Goal: Information Seeking & Learning: Learn about a topic

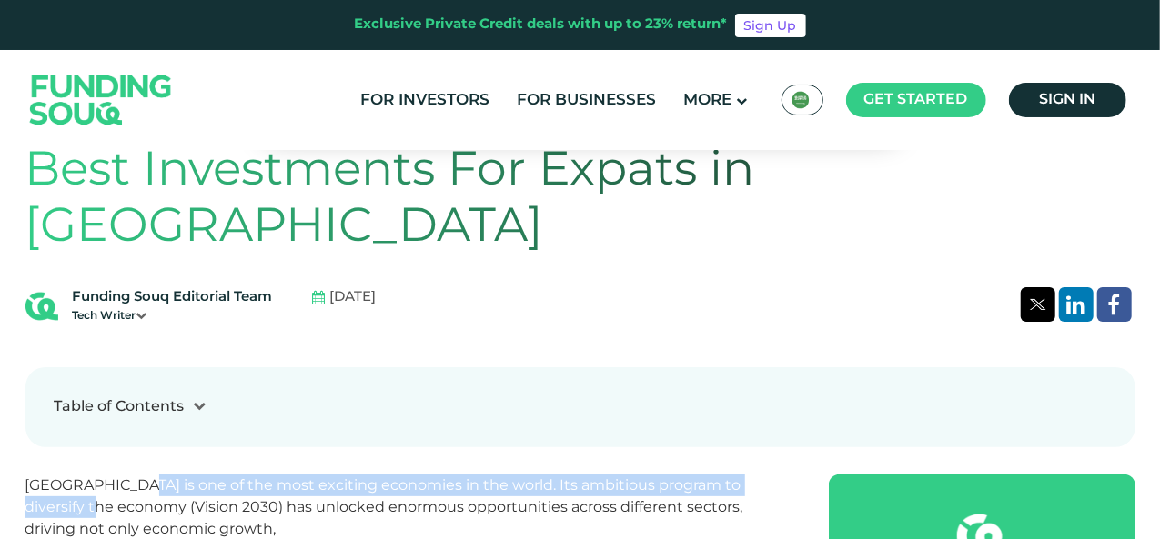
drag, startPoint x: 86, startPoint y: 437, endPoint x: 123, endPoint y: 439, distance: 37.4
click at [124, 475] on p "Saudi Arabia is one of the most exciting economies in the world. Its ambitious …" at bounding box center [406, 540] width 763 height 131
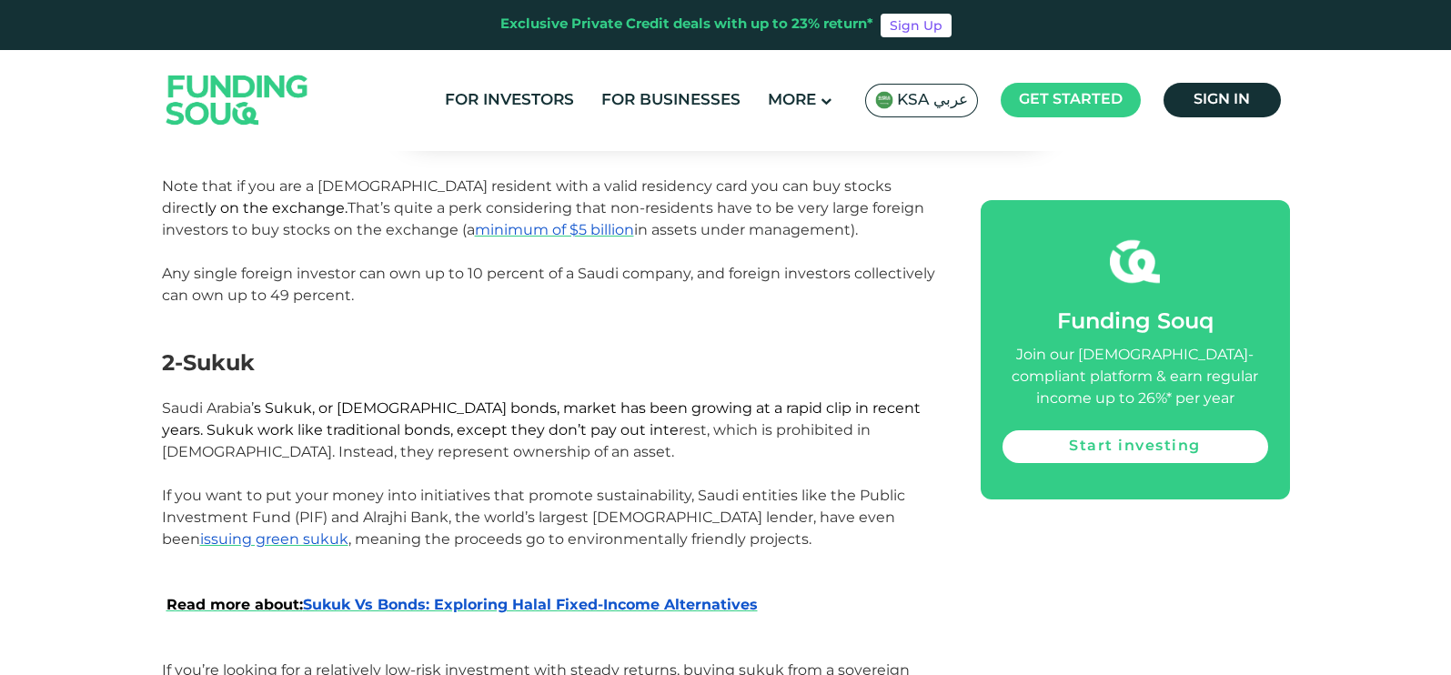
scroll to position [1477, 0]
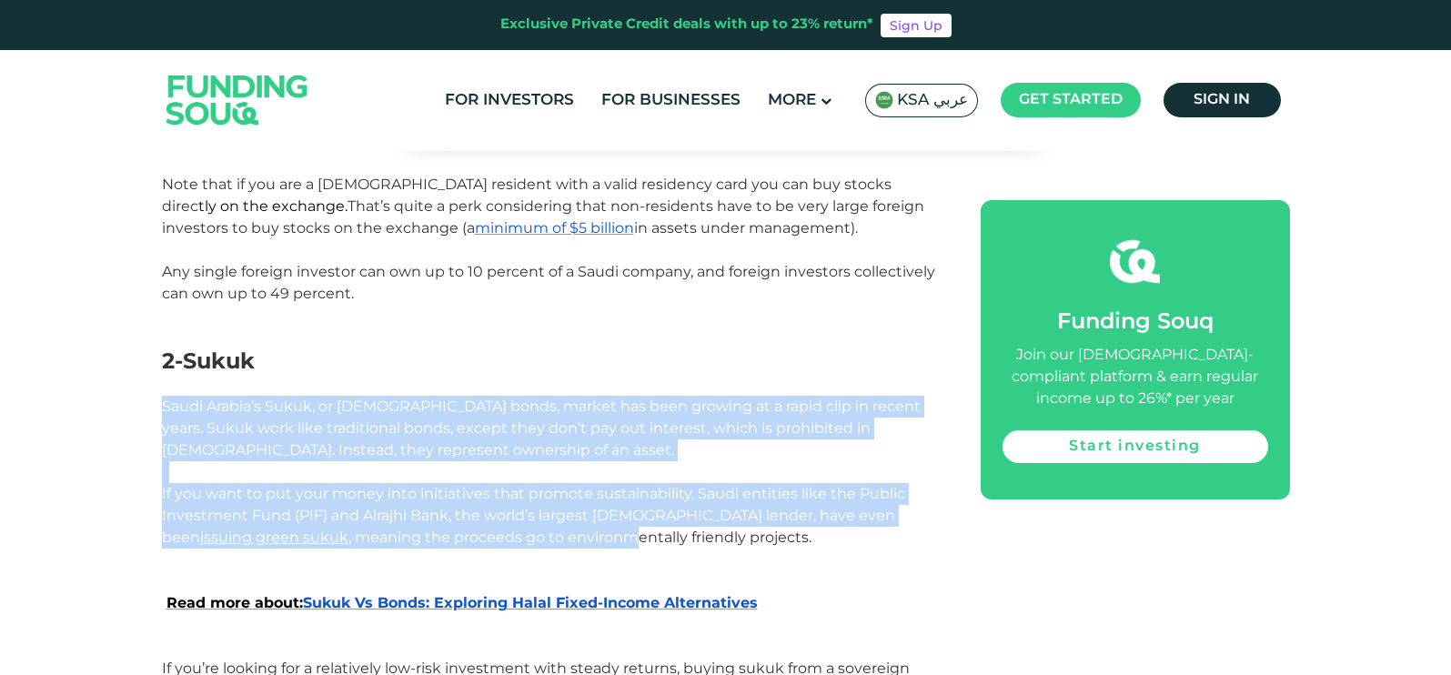
drag, startPoint x: 203, startPoint y: 331, endPoint x: 422, endPoint y: 458, distance: 253.1
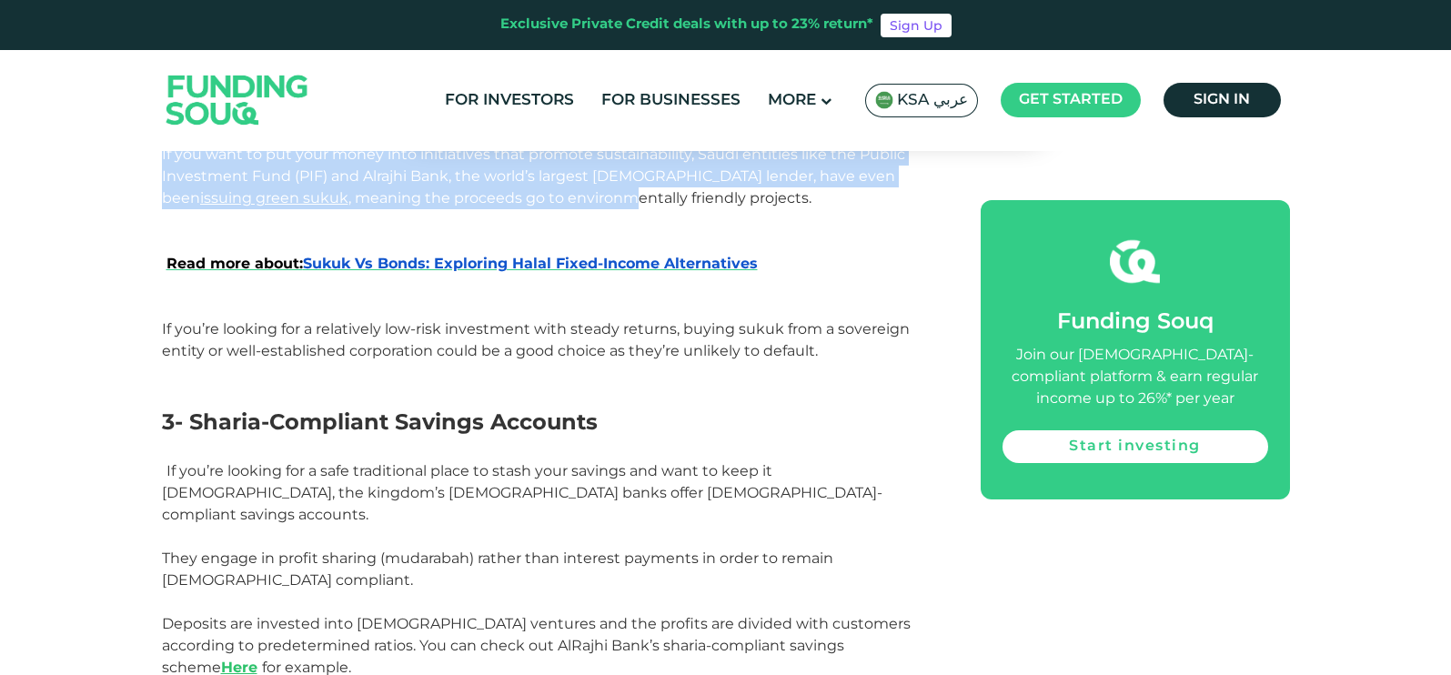
scroll to position [1819, 0]
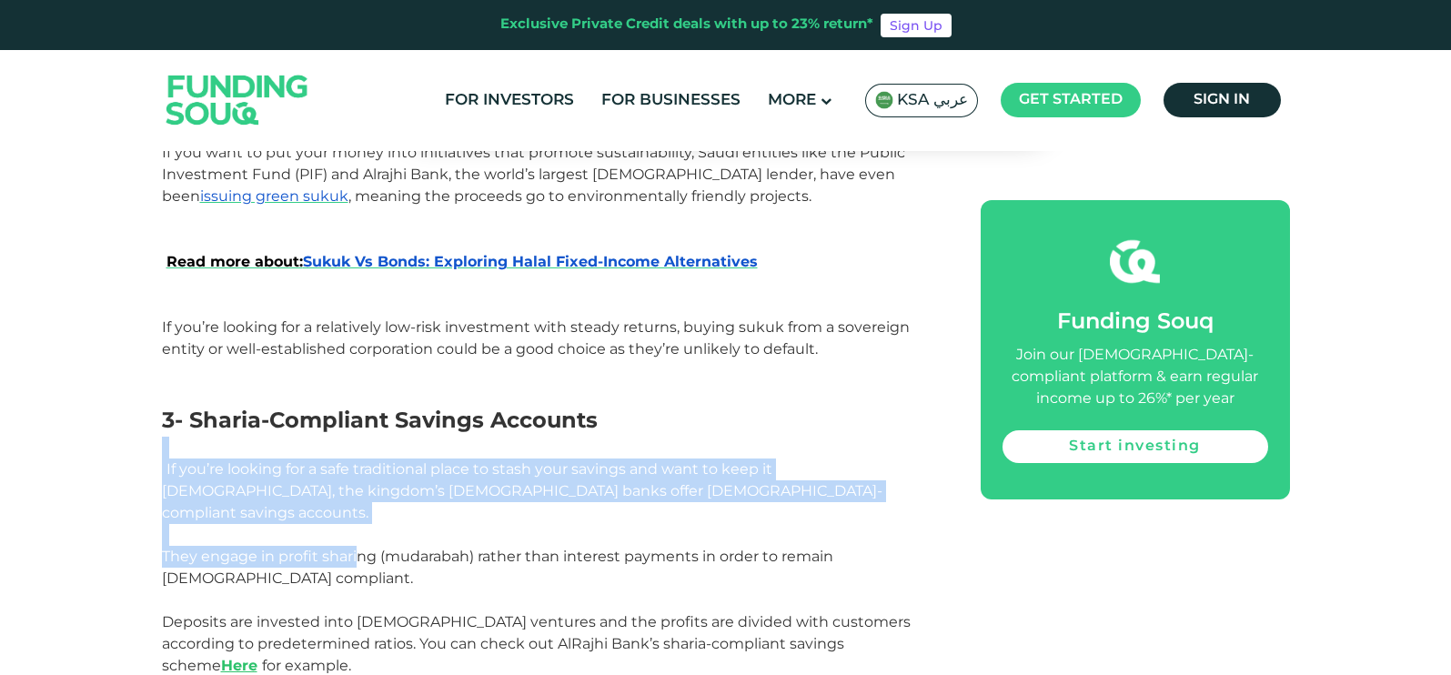
drag, startPoint x: 152, startPoint y: 378, endPoint x: 358, endPoint y: 461, distance: 222.0
click at [257, 539] on link "Here" at bounding box center [239, 665] width 36 height 17
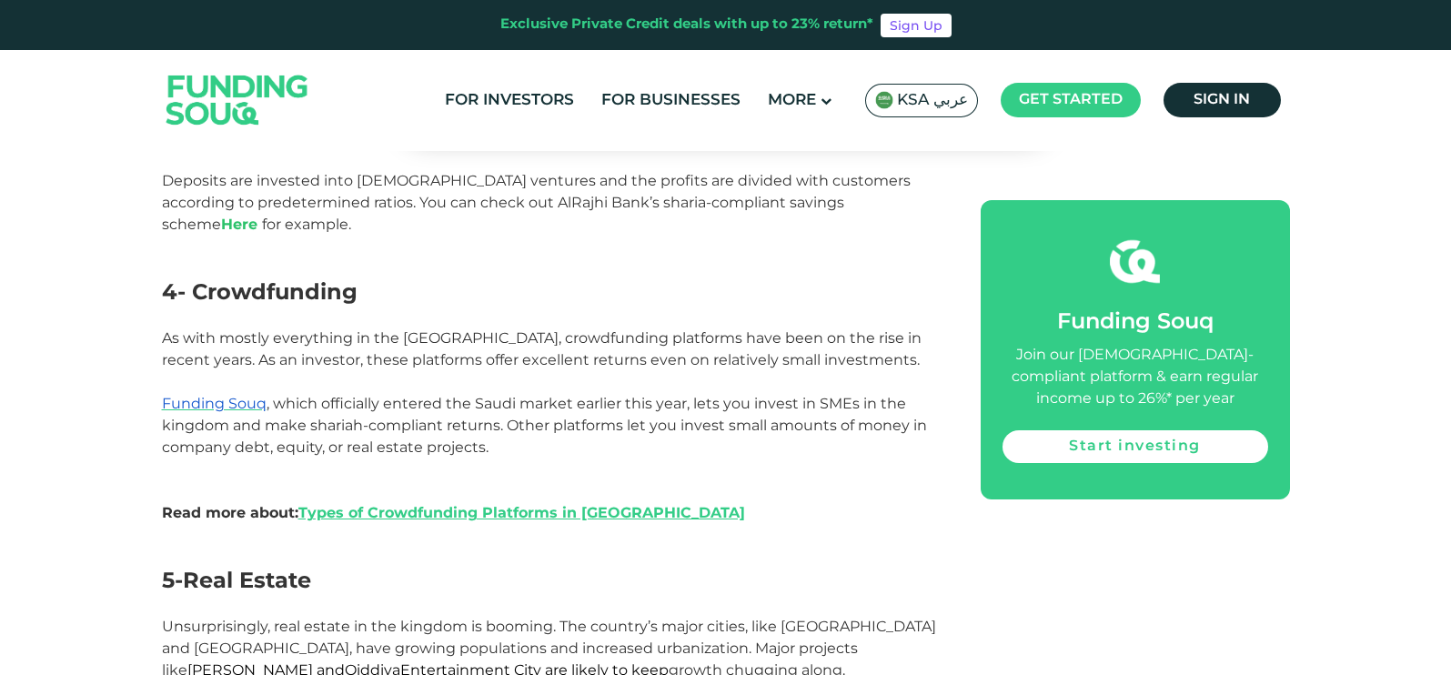
scroll to position [2274, 0]
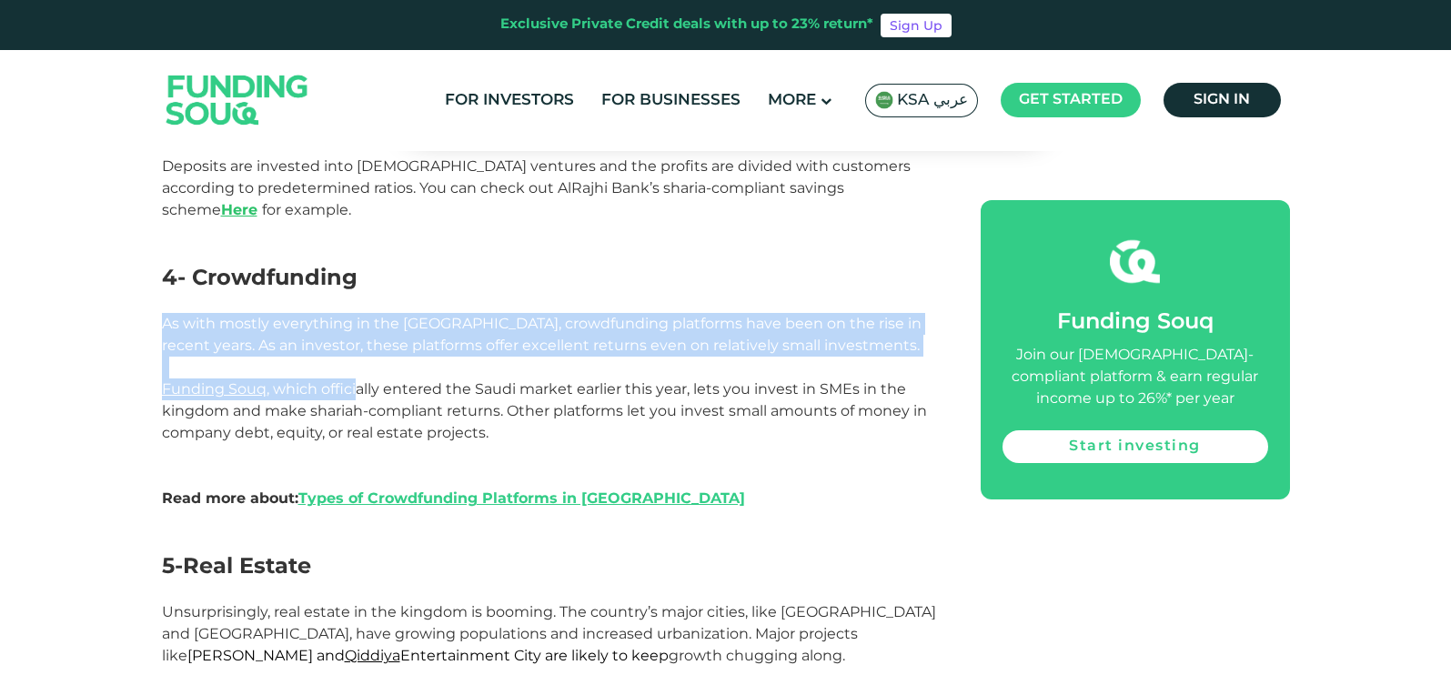
drag, startPoint x: 156, startPoint y: 220, endPoint x: 355, endPoint y: 293, distance: 211.2
click at [355, 293] on div "Home Blog Investment 1 Stocks" at bounding box center [725, 337] width 1451 height 4896
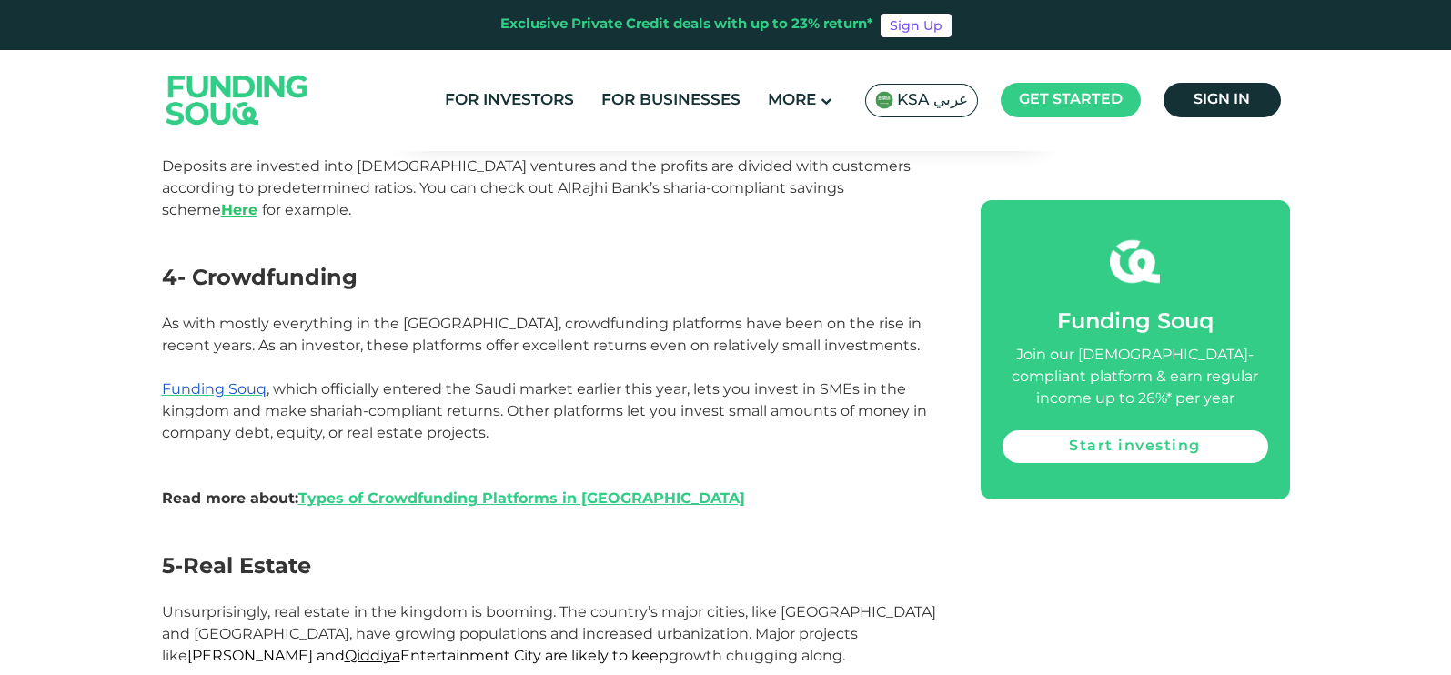
click at [359, 380] on span "Funding Souq , which officially entered the Saudi market earlier this year, let…" at bounding box center [544, 410] width 765 height 61
click at [217, 380] on span "Funding Souq" at bounding box center [214, 388] width 105 height 17
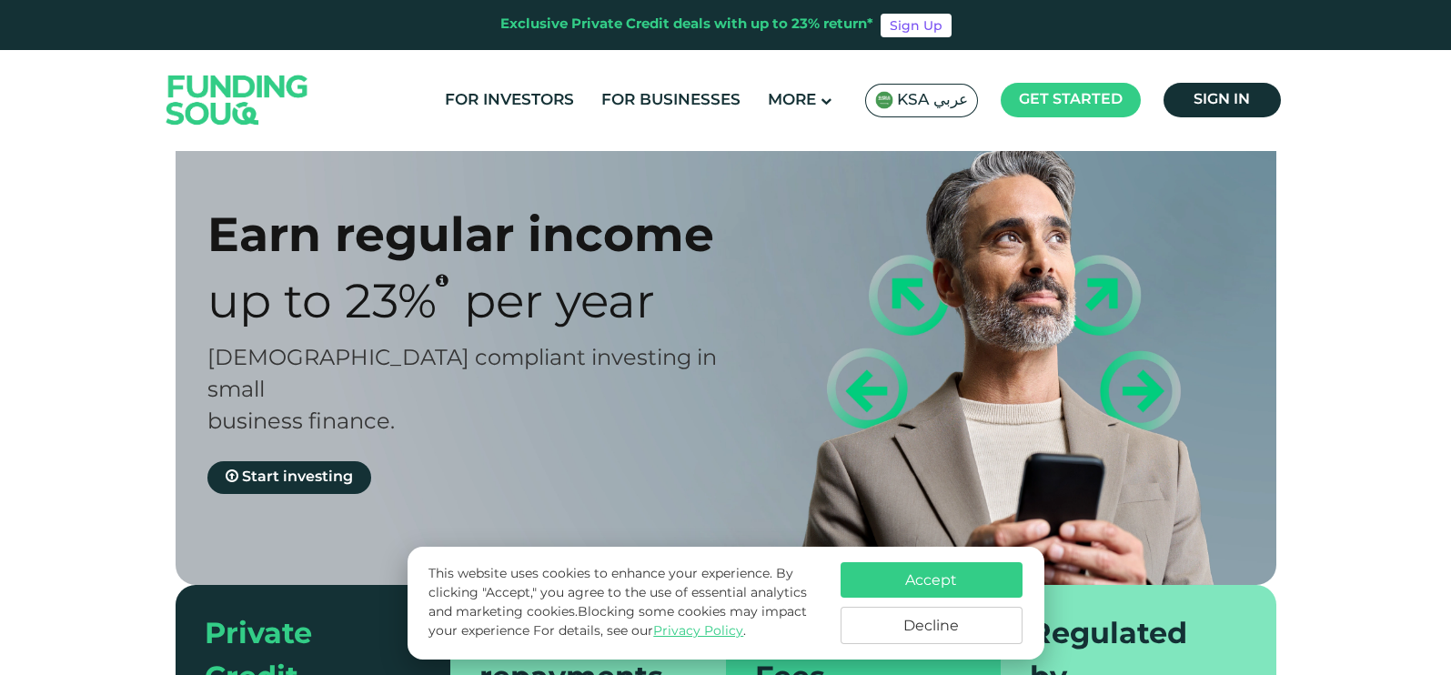
scroll to position [113, 0]
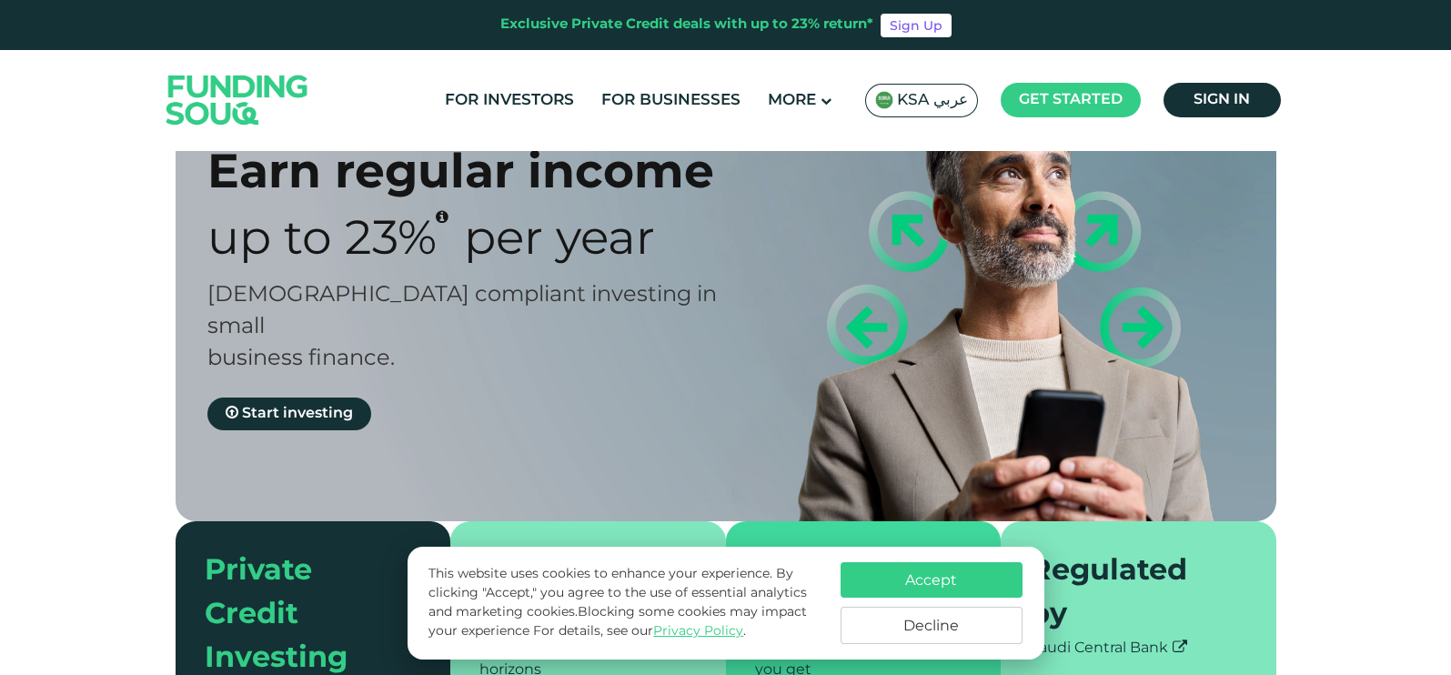
click at [930, 575] on button "Accept" at bounding box center [932, 579] width 182 height 35
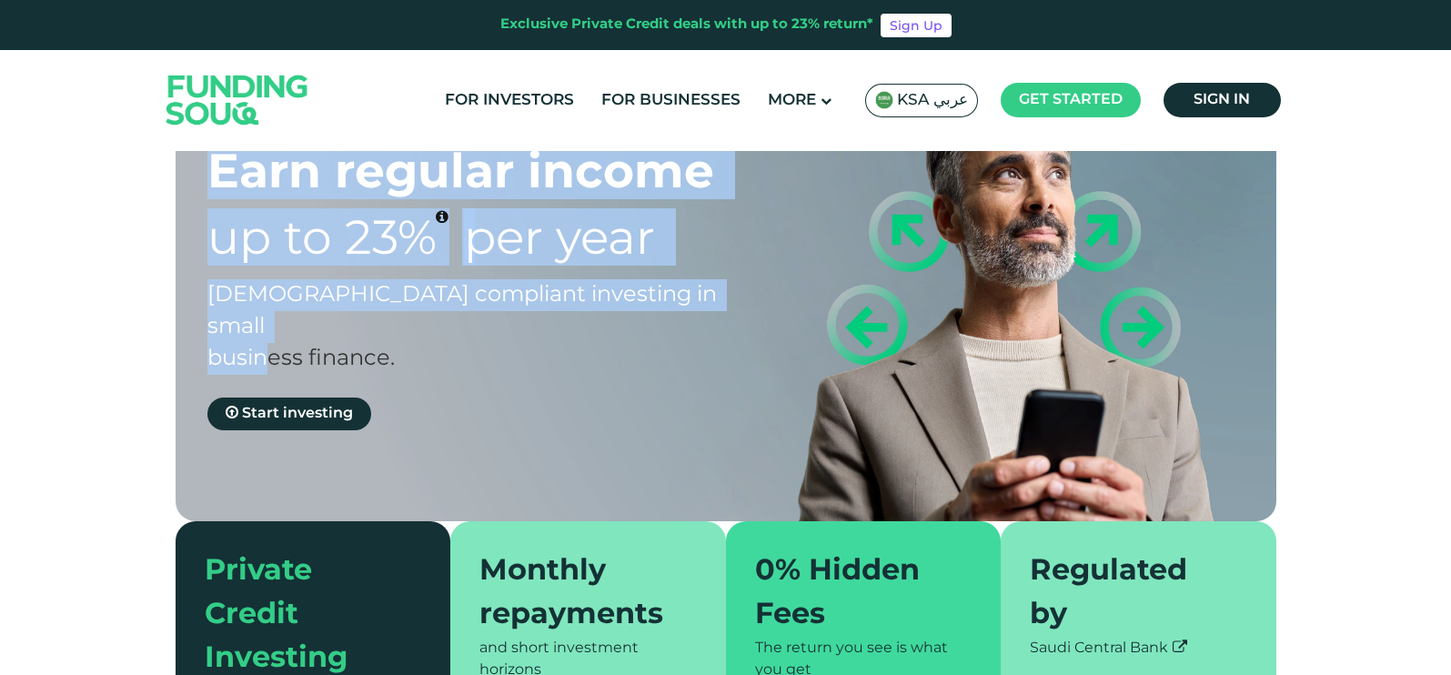
drag, startPoint x: 198, startPoint y: 184, endPoint x: 414, endPoint y: 313, distance: 251.3
click at [414, 313] on div "Earn regular income Up to 23% Per Year [DEMOGRAPHIC_DATA] compliant investing i…" at bounding box center [739, 286] width 1101 height 470
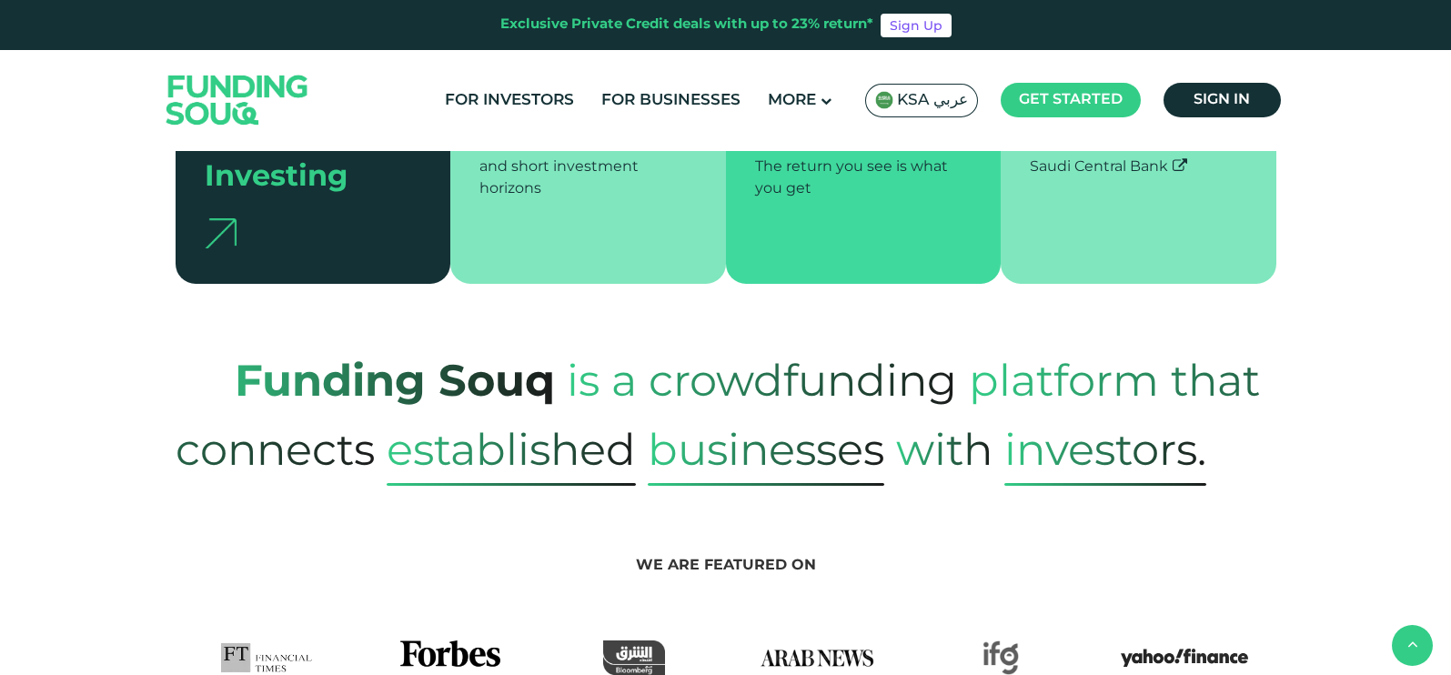
scroll to position [569, 0]
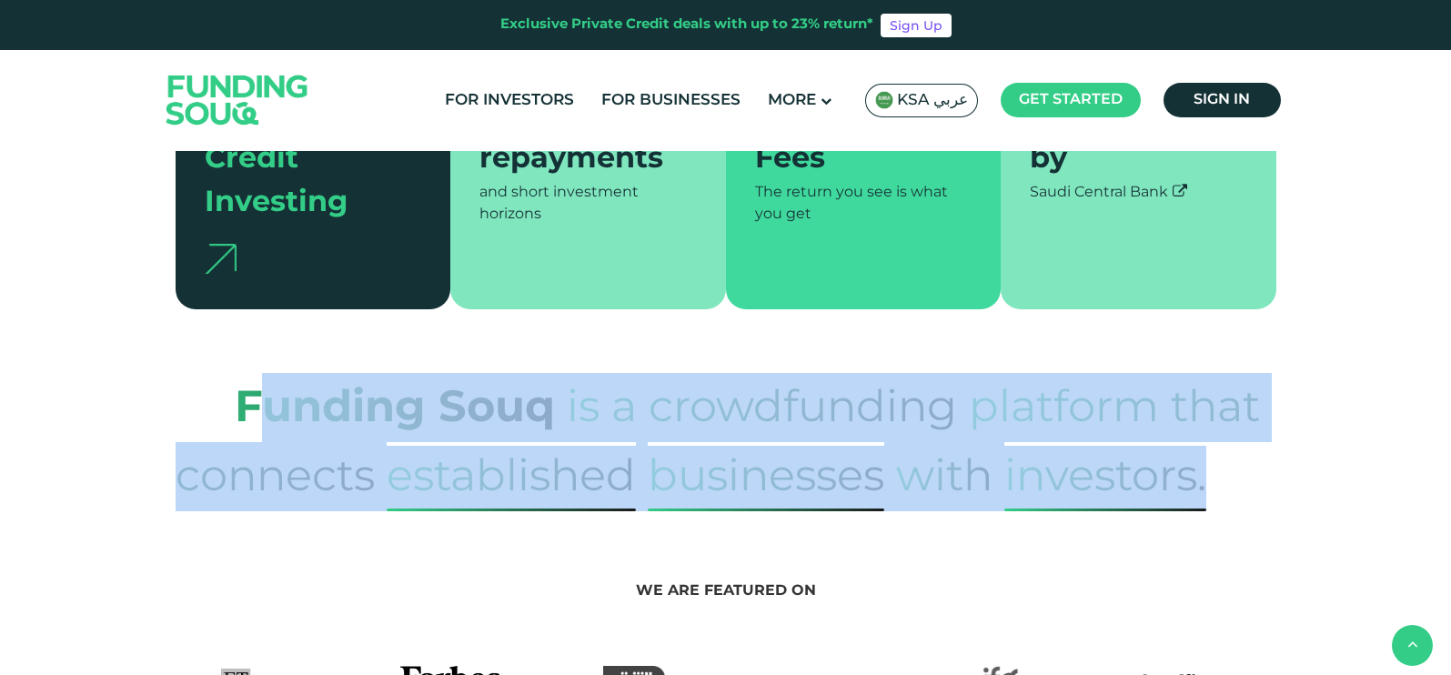
drag, startPoint x: 248, startPoint y: 348, endPoint x: 1085, endPoint y: 469, distance: 845.5
click at [1085, 469] on p "Funding Souq is a crowdfunding platform that connects established Businesses wi…" at bounding box center [726, 442] width 1101 height 138
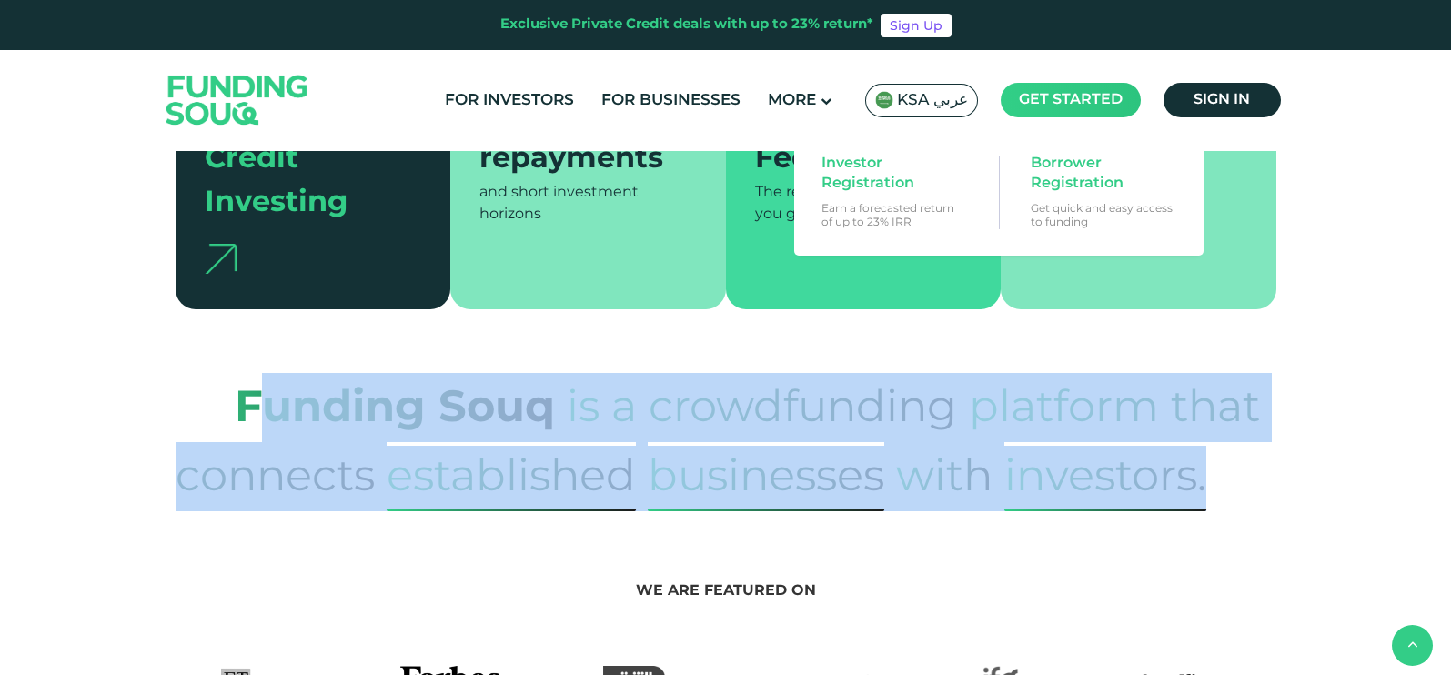
click at [1092, 106] on main "Get started" at bounding box center [1071, 100] width 140 height 35
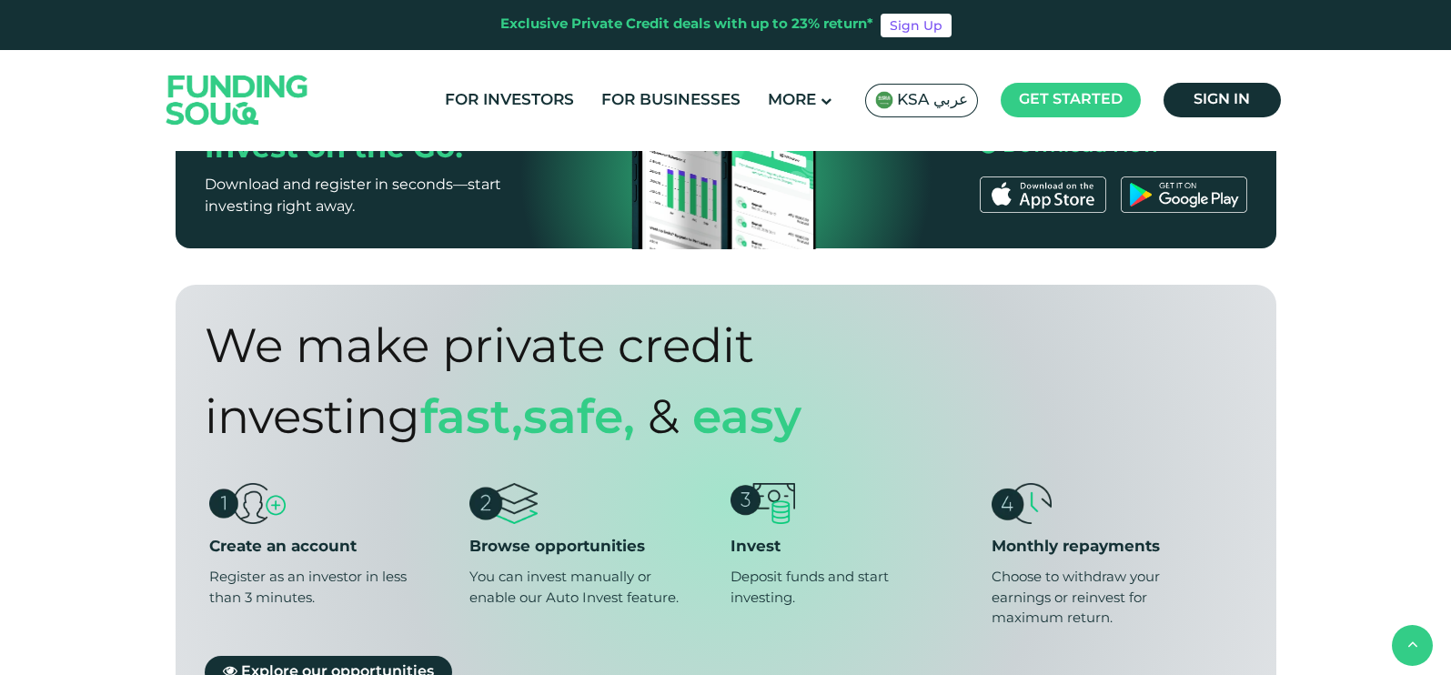
scroll to position [1251, 0]
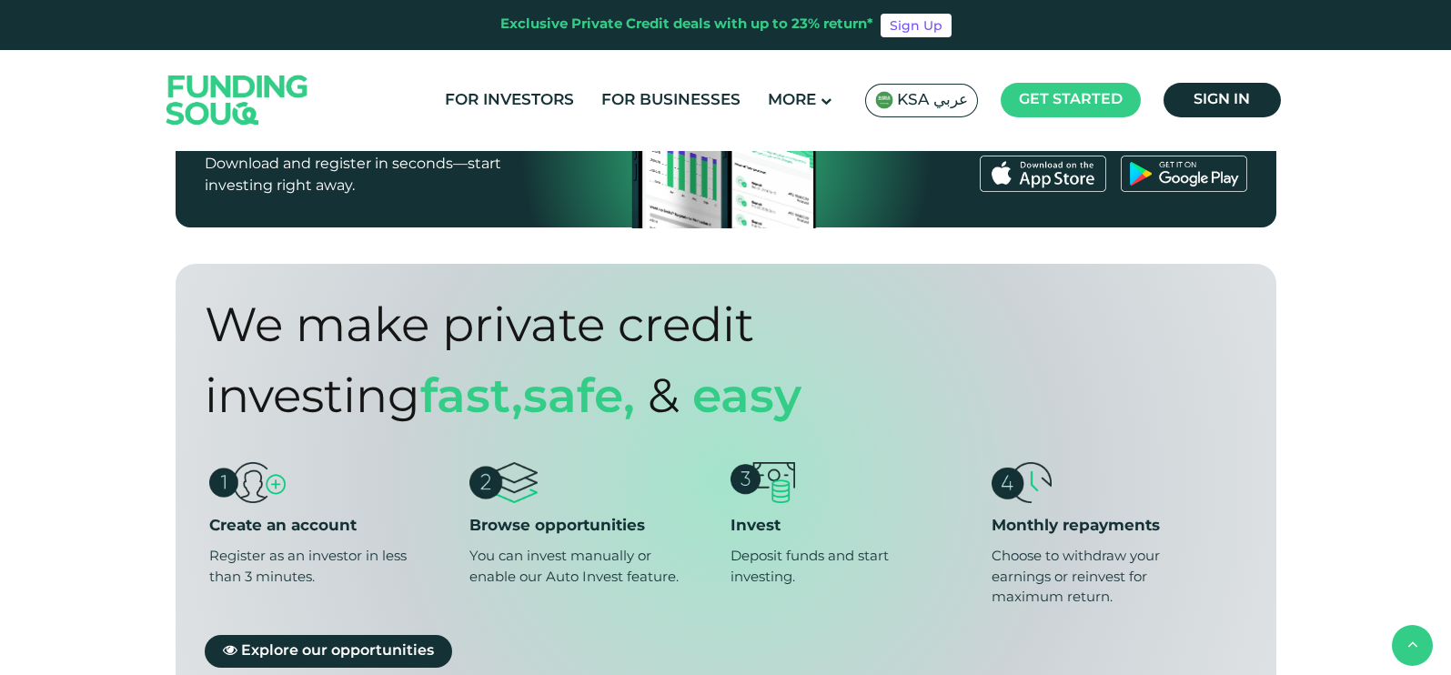
drag, startPoint x: 1007, startPoint y: 511, endPoint x: 1137, endPoint y: 548, distance: 135.1
click at [1137, 548] on div "Choose to withdraw your earnings or reinvest for maximum return." at bounding box center [1098, 577] width 213 height 62
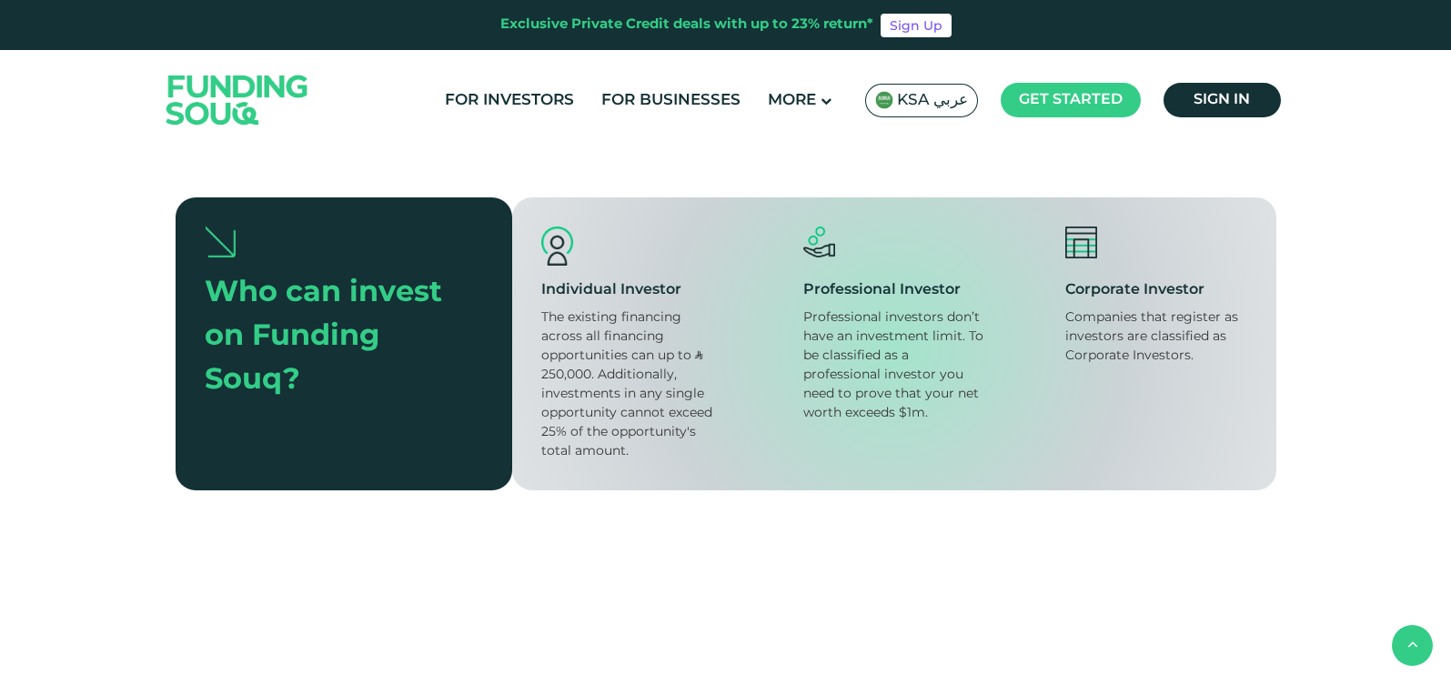
scroll to position [2047, 0]
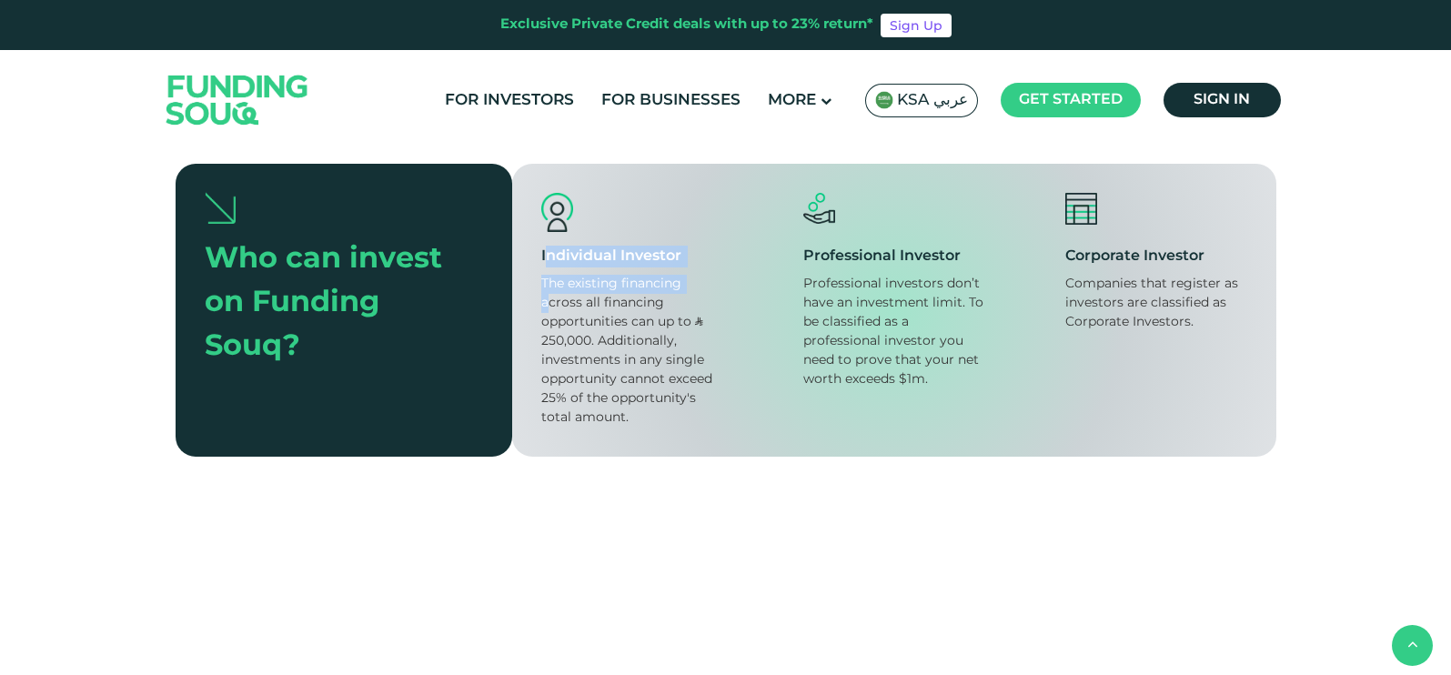
drag, startPoint x: 546, startPoint y: 211, endPoint x: 554, endPoint y: 259, distance: 48.9
click at [550, 261] on div "Individual Investor The existing financing across all financing opportunities c…" at bounding box center [632, 310] width 182 height 235
click at [555, 275] on div "The existing financing across all financing opportunities can up to ʢ 250,000. …" at bounding box center [632, 351] width 182 height 153
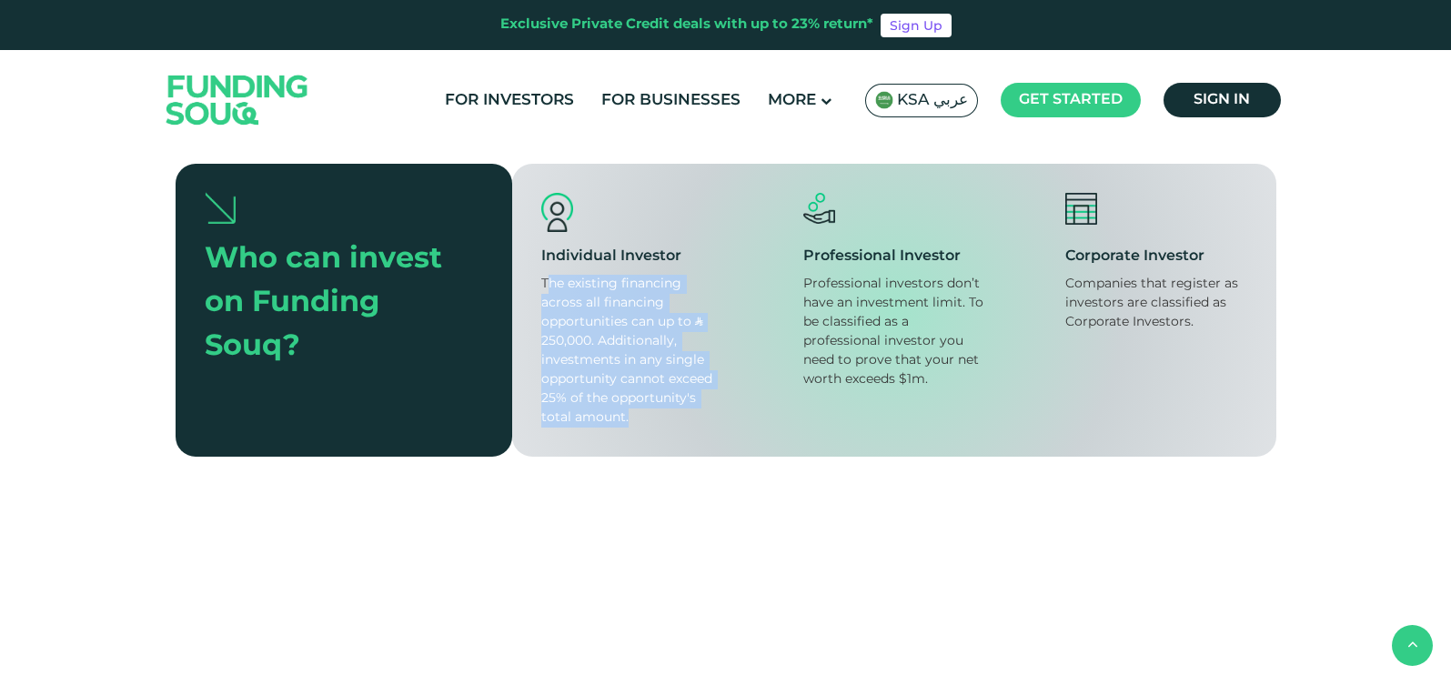
drag, startPoint x: 549, startPoint y: 240, endPoint x: 701, endPoint y: 297, distance: 162.4
click at [656, 372] on div "The existing financing across all financing opportunities can up to ʢ 250,000. …" at bounding box center [632, 351] width 182 height 153
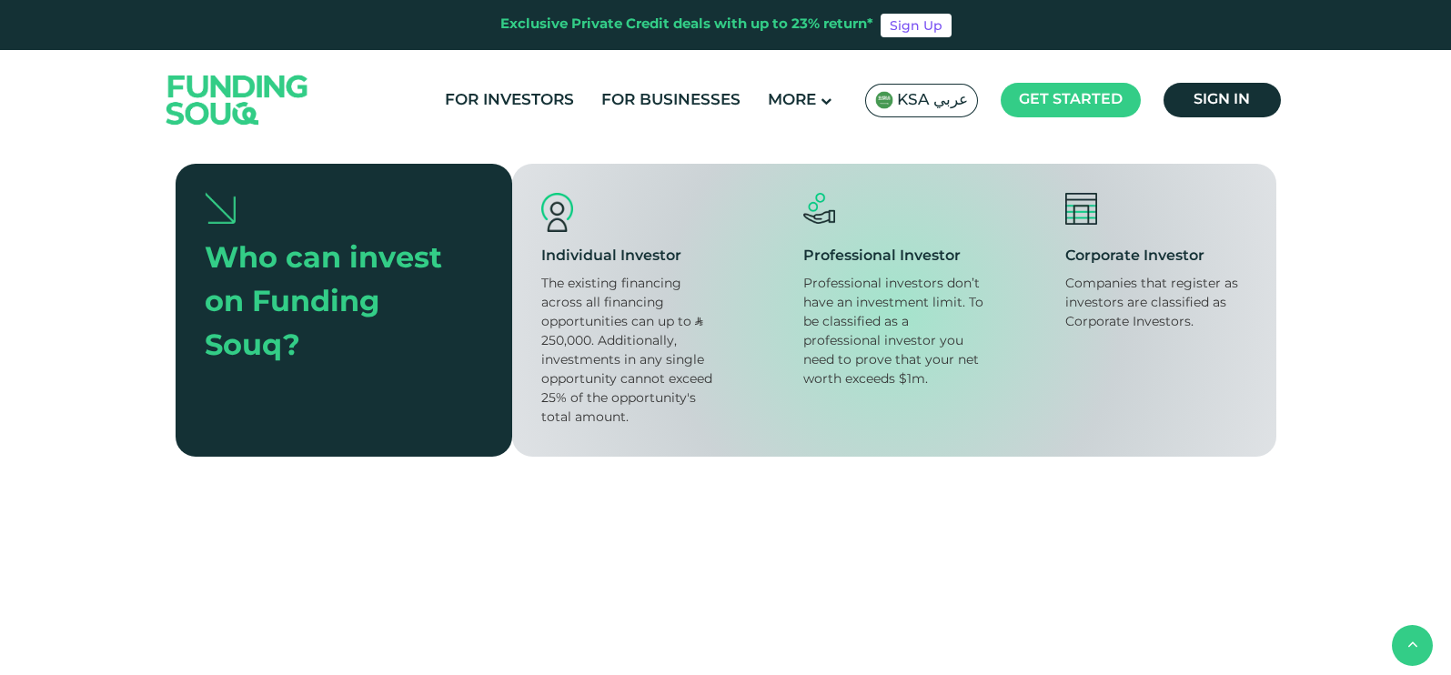
click at [803, 275] on div "Professional investors don’t have an investment limit. To be classified as a pr…" at bounding box center [894, 332] width 182 height 115
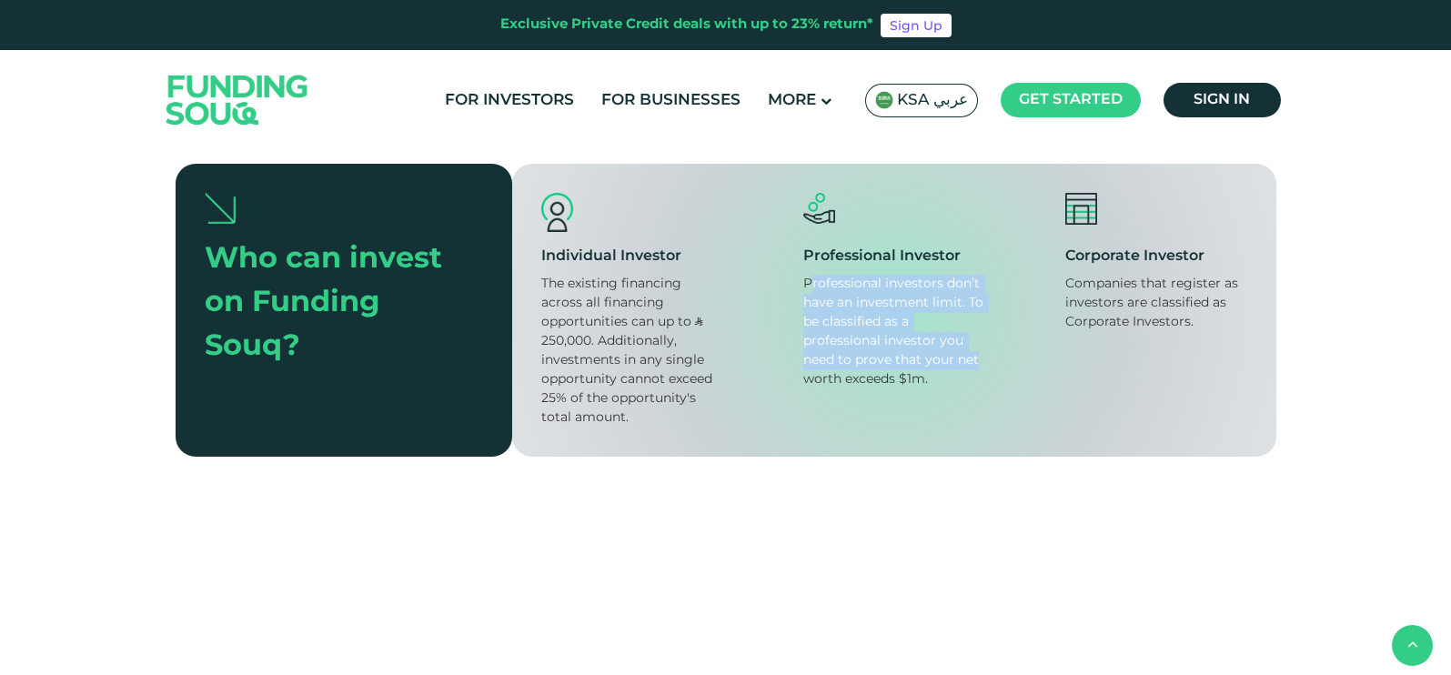
drag, startPoint x: 807, startPoint y: 244, endPoint x: 1060, endPoint y: 308, distance: 261.0
click at [986, 329] on div "Individual Investor The existing financing across all financing opportunities c…" at bounding box center [894, 310] width 764 height 293
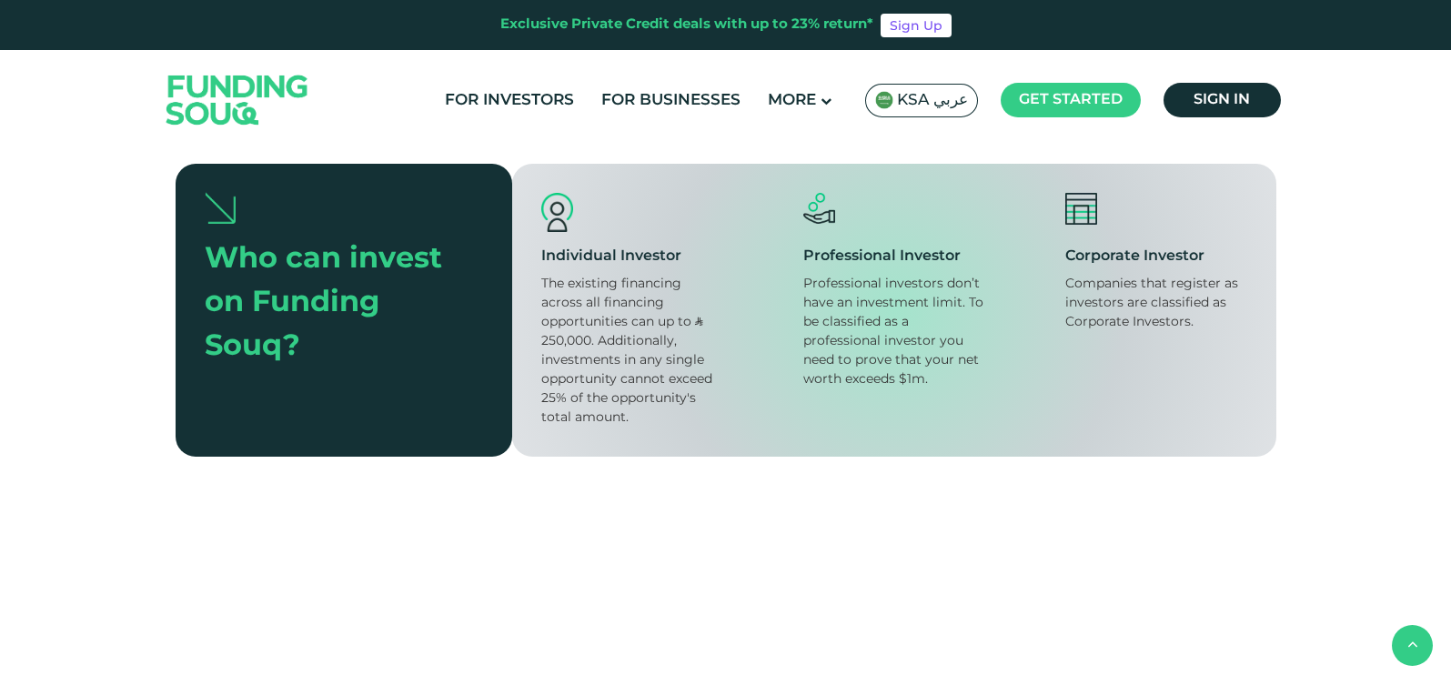
drag, startPoint x: 1085, startPoint y: 247, endPoint x: 1097, endPoint y: 247, distance: 11.9
click at [1097, 275] on div "Companies that register as investors are classified as Corporate Investors." at bounding box center [1156, 303] width 182 height 57
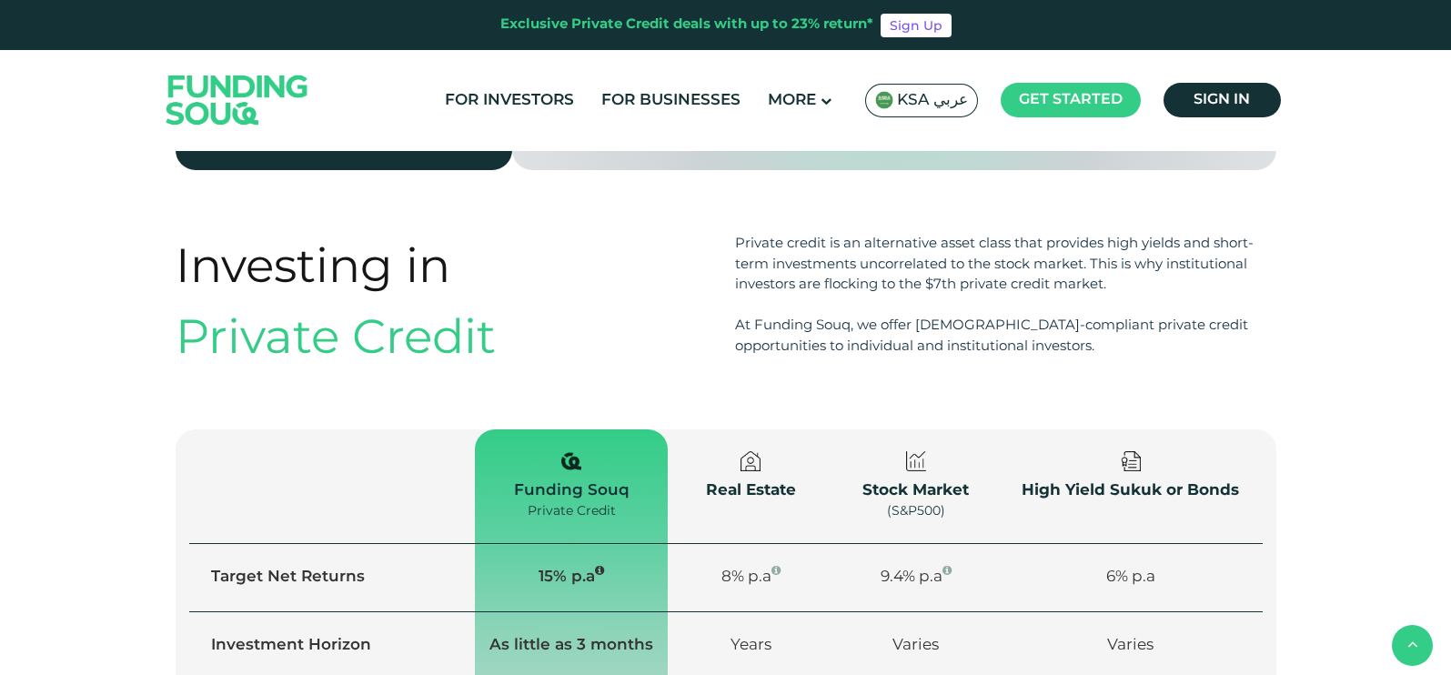
scroll to position [2502, 0]
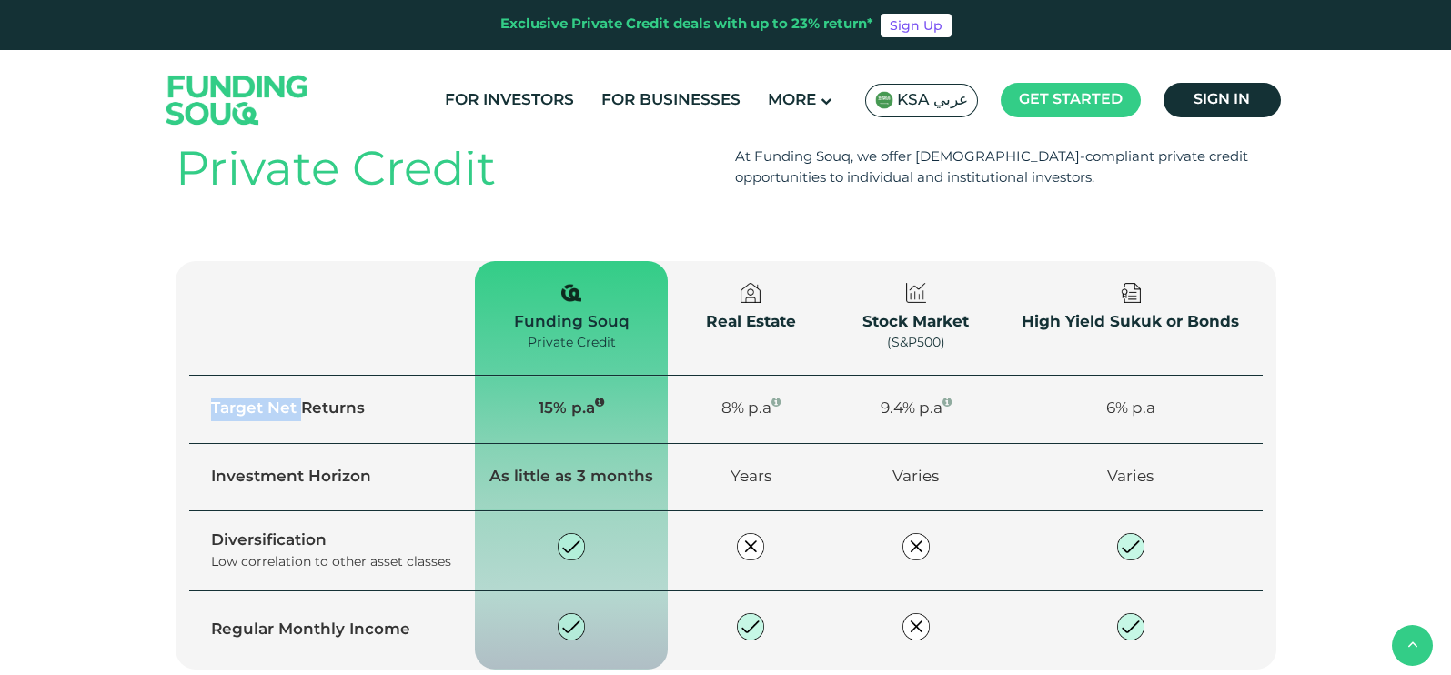
drag, startPoint x: 207, startPoint y: 370, endPoint x: 300, endPoint y: 373, distance: 92.8
click at [300, 376] on td "Target Net Returns" at bounding box center [332, 410] width 287 height 68
click at [479, 287] on th "Funding Souq Private Credit" at bounding box center [571, 318] width 193 height 115
drag, startPoint x: 492, startPoint y: 279, endPoint x: 594, endPoint y: 286, distance: 102.1
click at [594, 286] on th "Funding Souq Private Credit" at bounding box center [571, 318] width 193 height 115
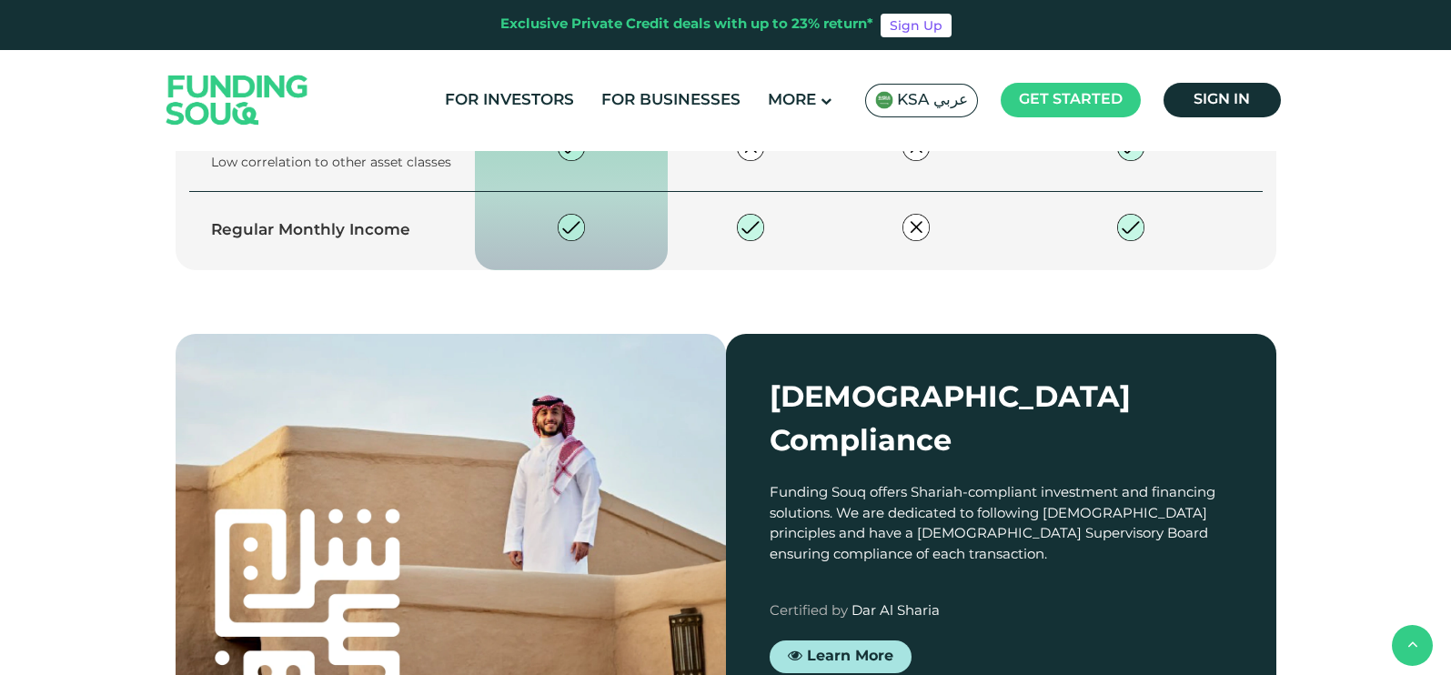
scroll to position [2956, 0]
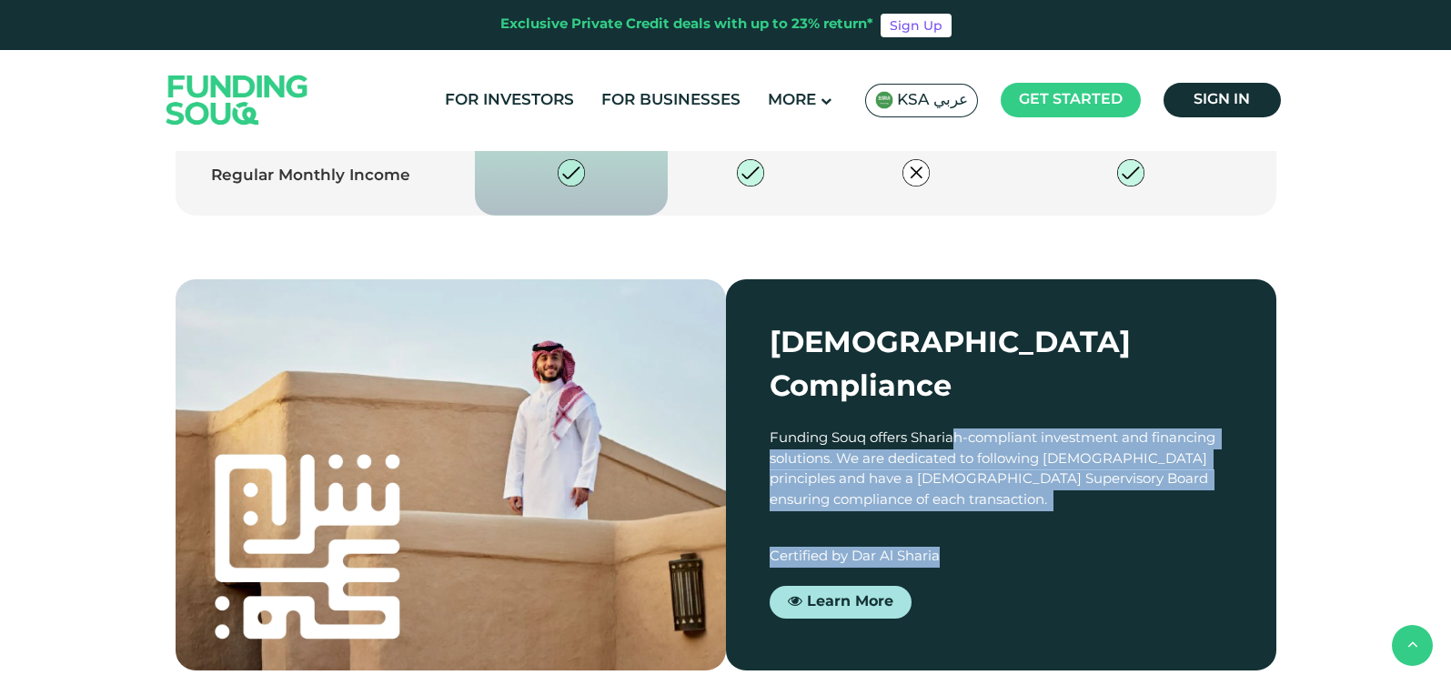
drag, startPoint x: 778, startPoint y: 346, endPoint x: 994, endPoint y: 438, distance: 235.2
click at [1009, 436] on div "[DEMOGRAPHIC_DATA] Compliance Funding Souq offers Shariah-compliant investment …" at bounding box center [1001, 474] width 550 height 391
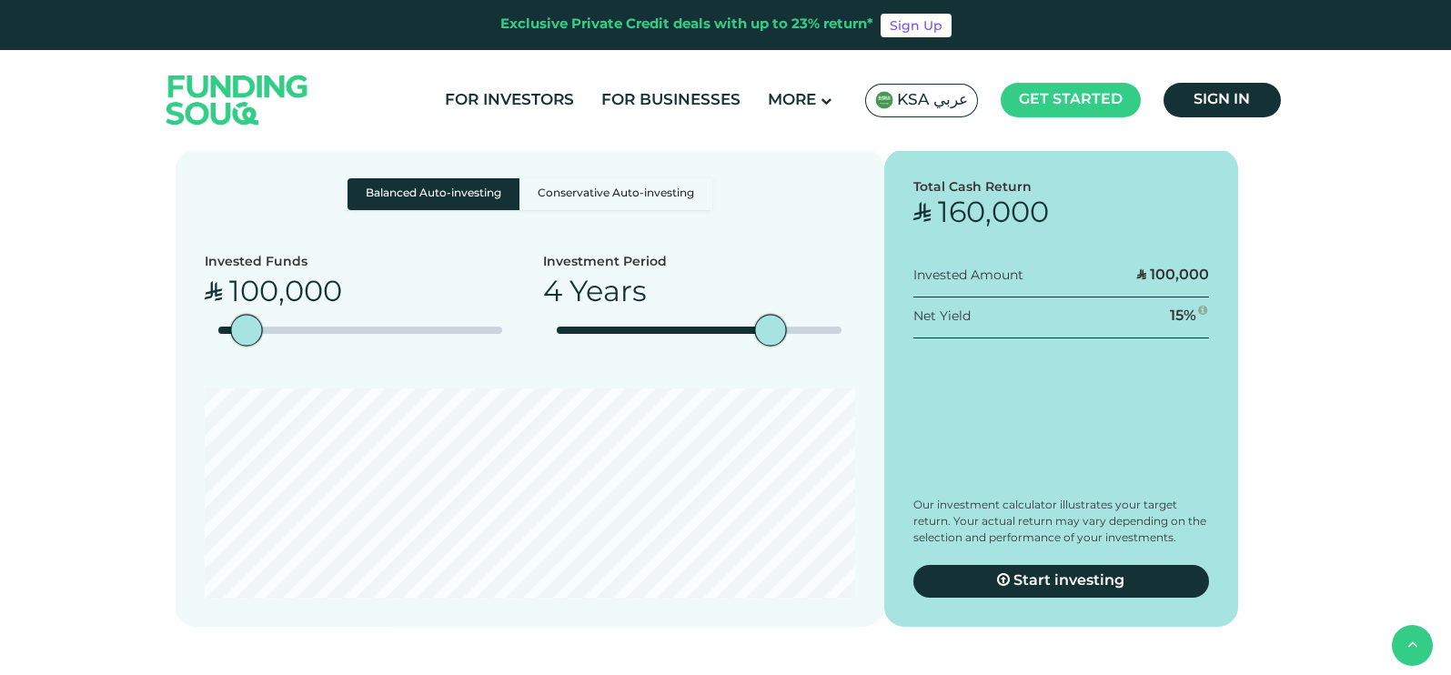
scroll to position [3638, 0]
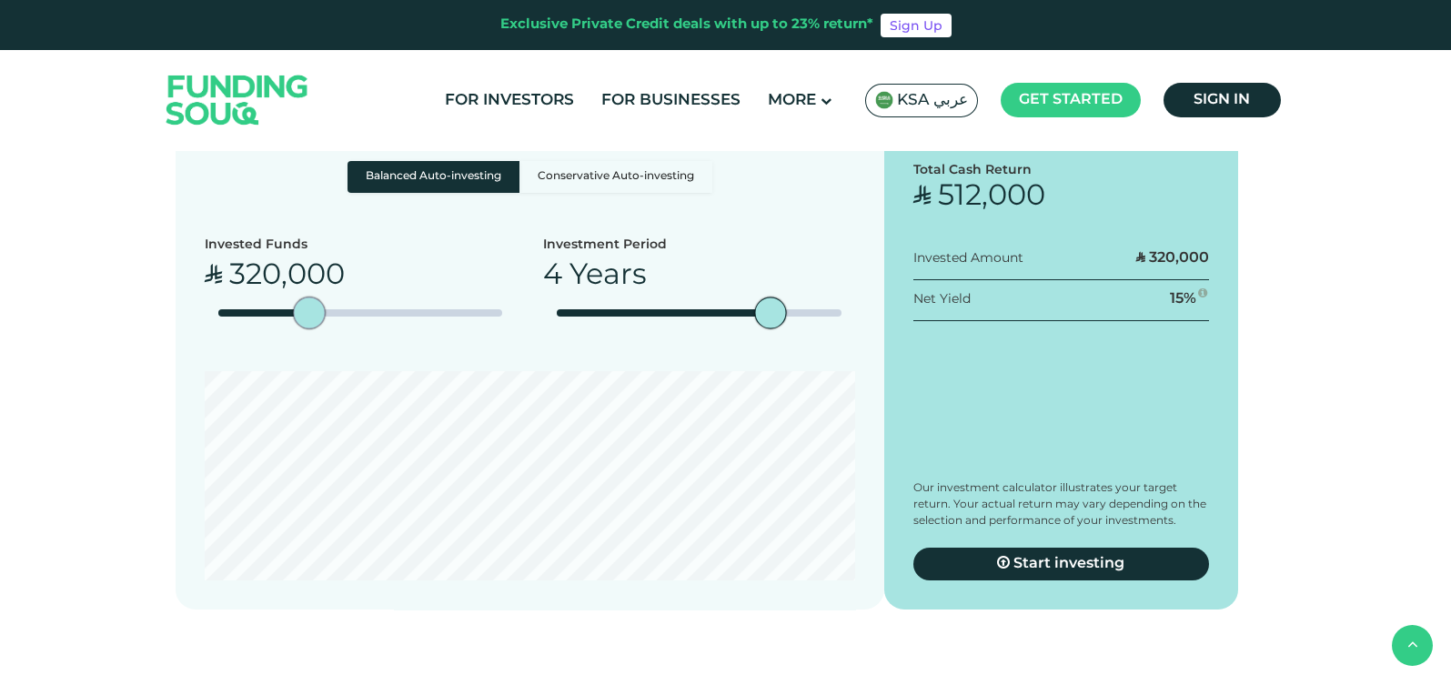
type tc-range-slider "30000"
type tc-range-slider "20000"
drag, startPoint x: 254, startPoint y: 267, endPoint x: 224, endPoint y: 296, distance: 41.8
click at [224, 296] on div "Invested Funds ʢ 20,000" at bounding box center [361, 290] width 312 height 108
type tc-range-slider "1"
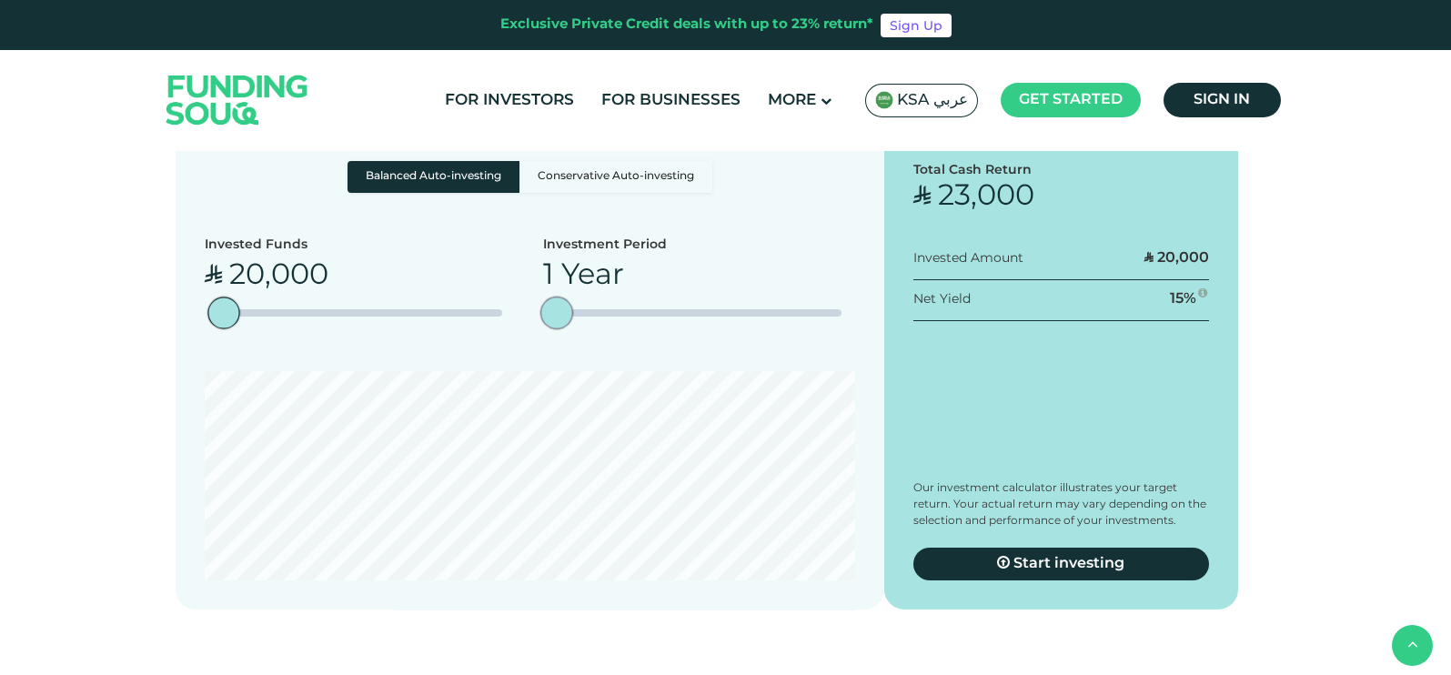
drag, startPoint x: 763, startPoint y: 277, endPoint x: 542, endPoint y: 306, distance: 222.9
click at [542, 306] on div "Balanced Auto-investing Conservative Auto-investing Invested Funds ʢ 20,000 1 Y…" at bounding box center [530, 371] width 709 height 478
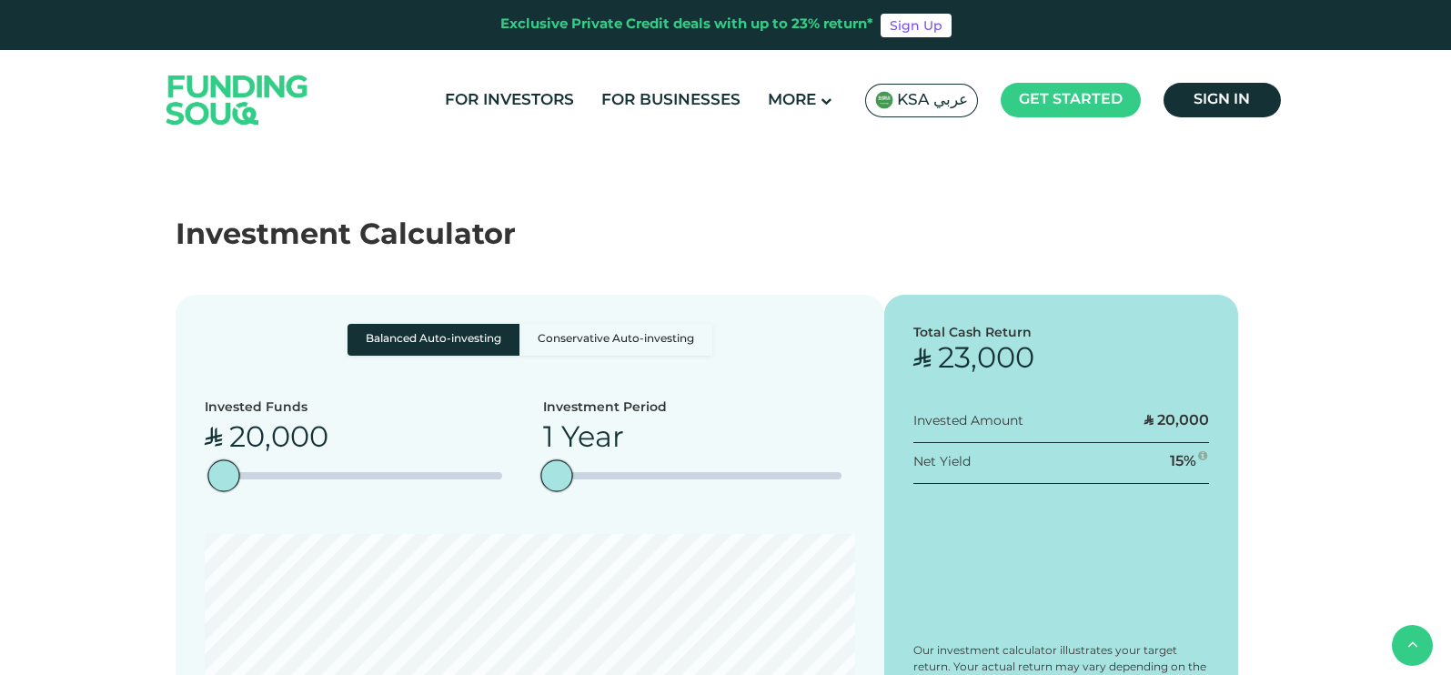
scroll to position [3411, 0]
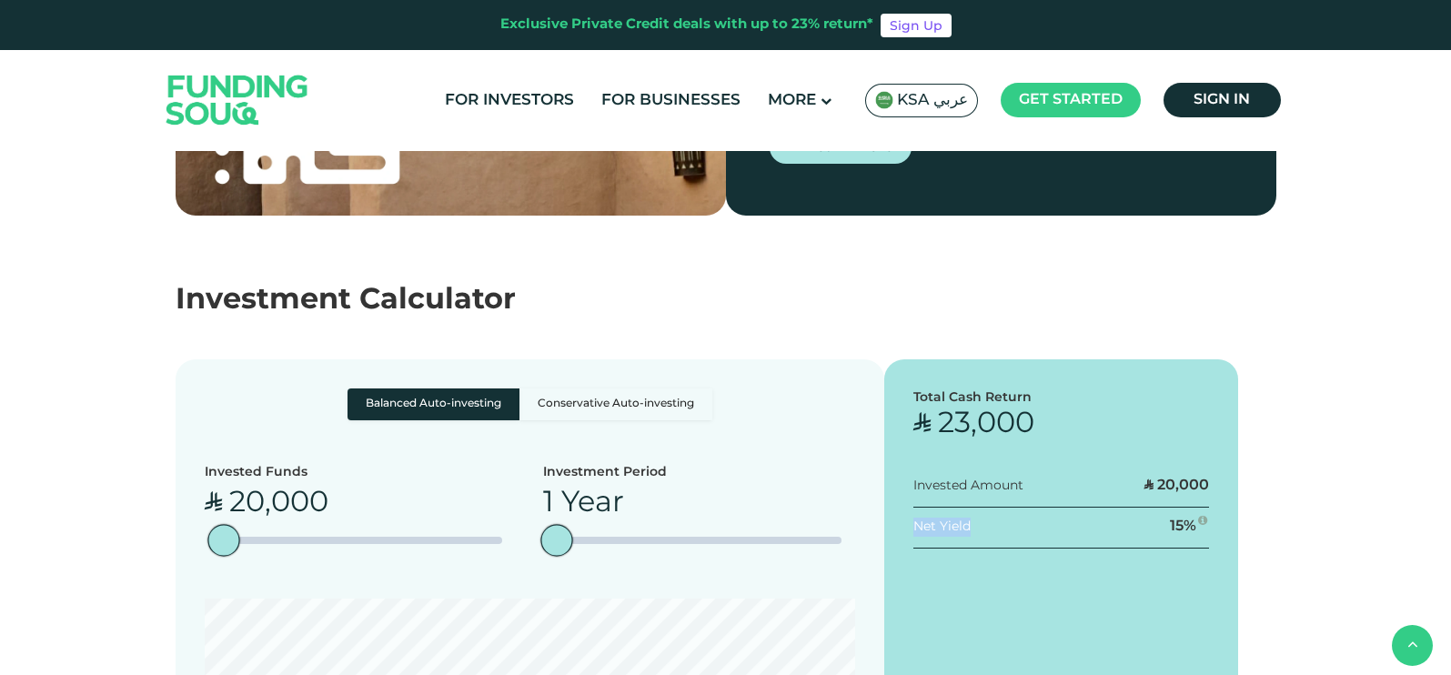
drag, startPoint x: 911, startPoint y: 484, endPoint x: 1032, endPoint y: 475, distance: 121.3
click at [1032, 475] on div "Total Cash Return ʢ 23,000 Invested Amount ʢ 20,000 Net Yield 15 %" at bounding box center [1061, 598] width 355 height 478
drag, startPoint x: 942, startPoint y: 434, endPoint x: 1023, endPoint y: 434, distance: 81.9
click at [1023, 434] on div "Total Cash Return ʢ 23,000 Invested Amount ʢ 20,000 Net Yield 15 %" at bounding box center [1061, 598] width 355 height 478
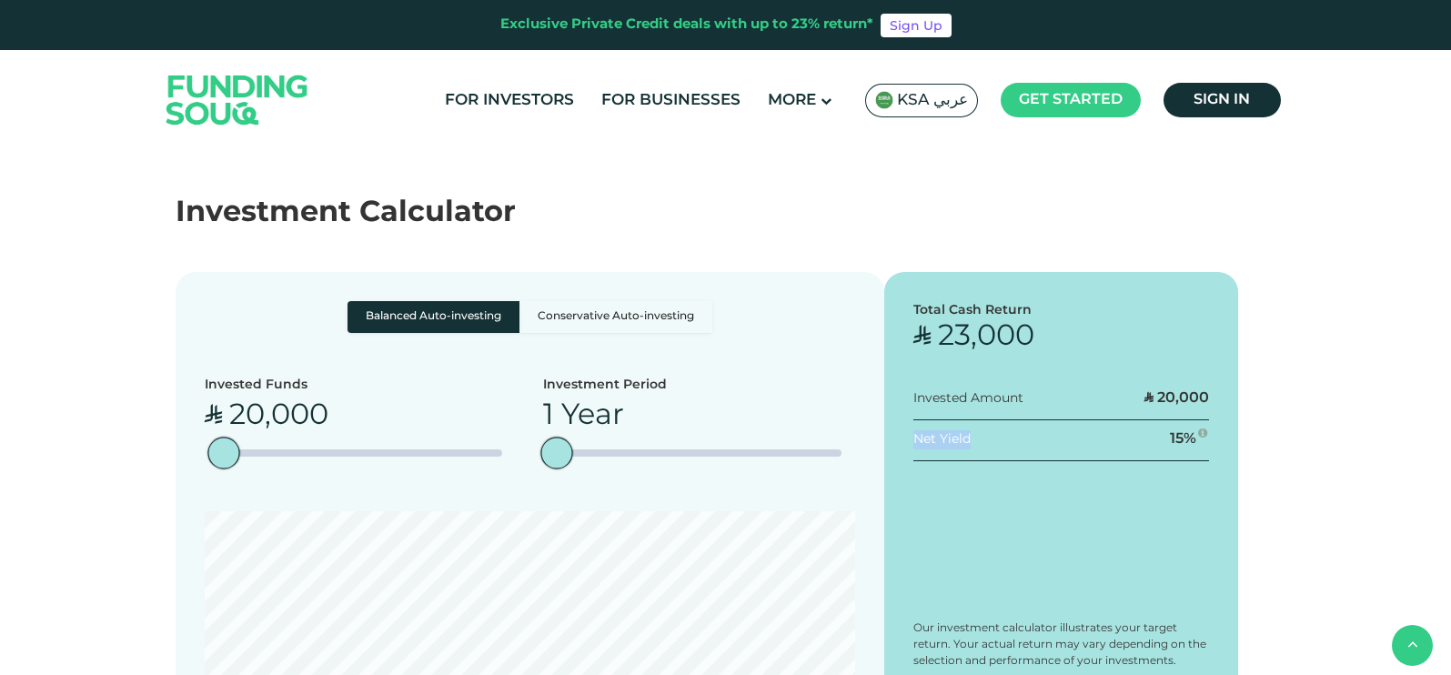
scroll to position [3524, 0]
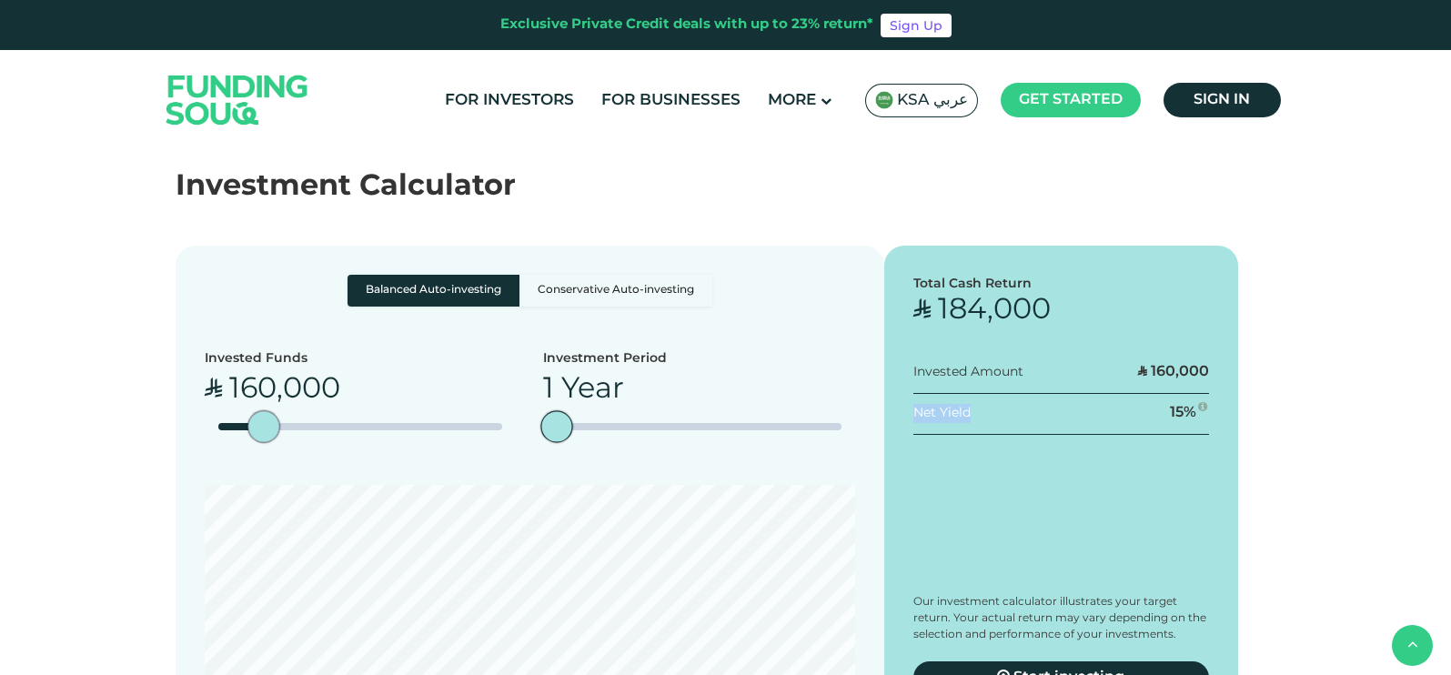
type tc-range-slider "150000"
drag, startPoint x: 239, startPoint y: 366, endPoint x: 259, endPoint y: 385, distance: 27.7
click at [260, 411] on div "amount slider" at bounding box center [276, 427] width 32 height 32
click at [1075, 427] on div "Total Cash Return ʢ 172,500 Invested Amount ʢ 150,000 Net Yield 15 %" at bounding box center [1061, 485] width 355 height 478
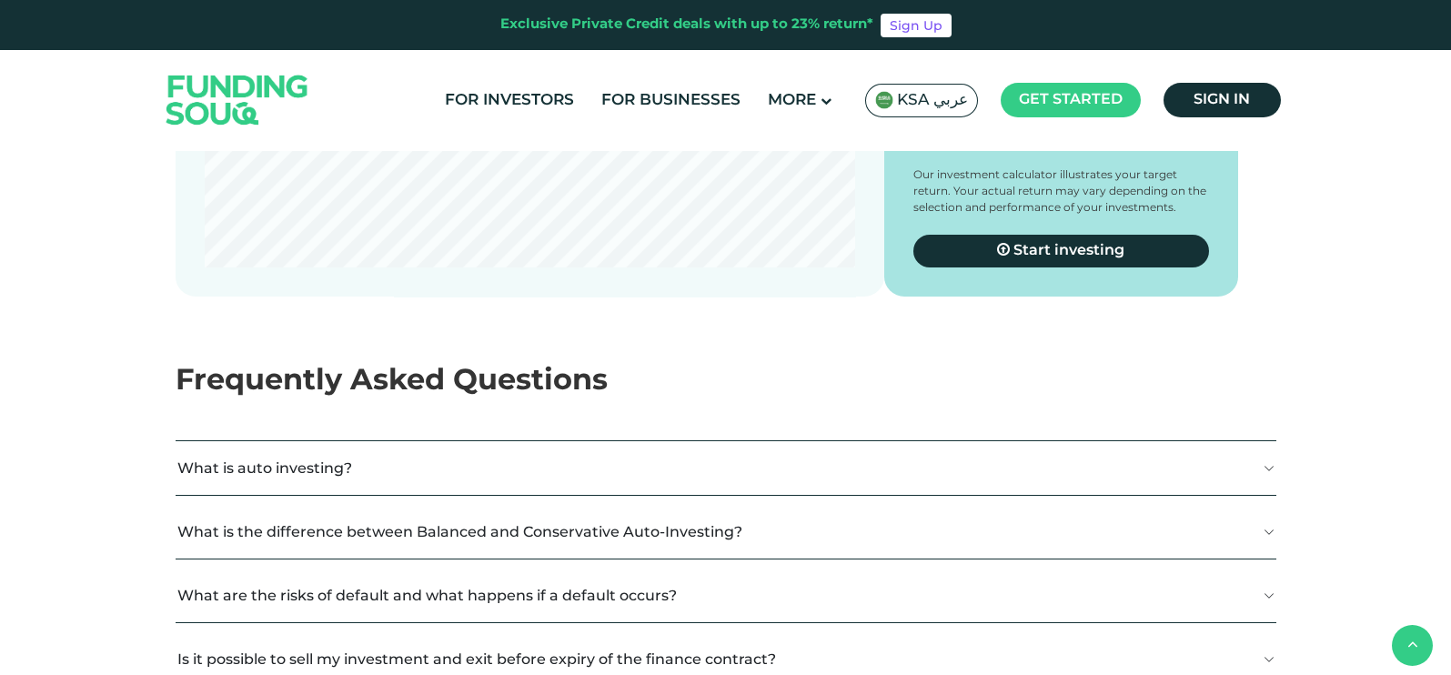
scroll to position [3980, 0]
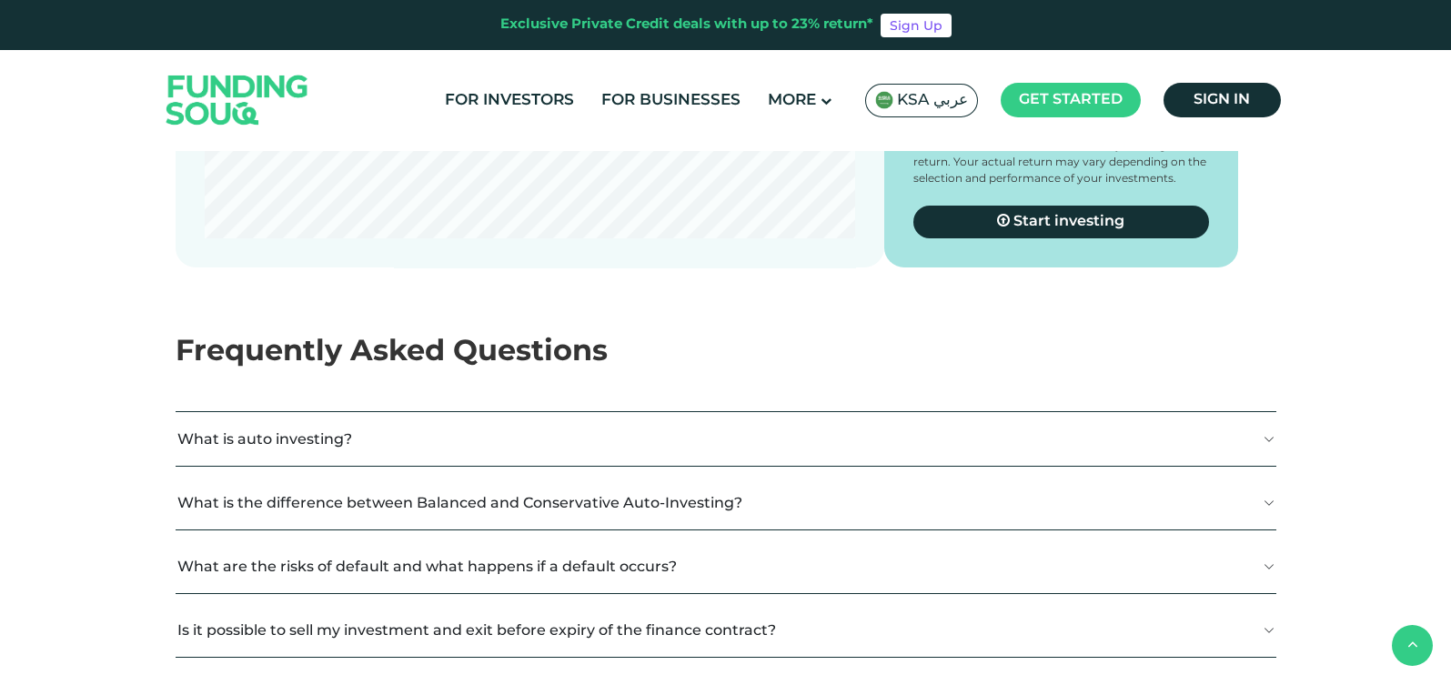
click at [1265, 412] on button "What is auto investing?" at bounding box center [726, 439] width 1101 height 54
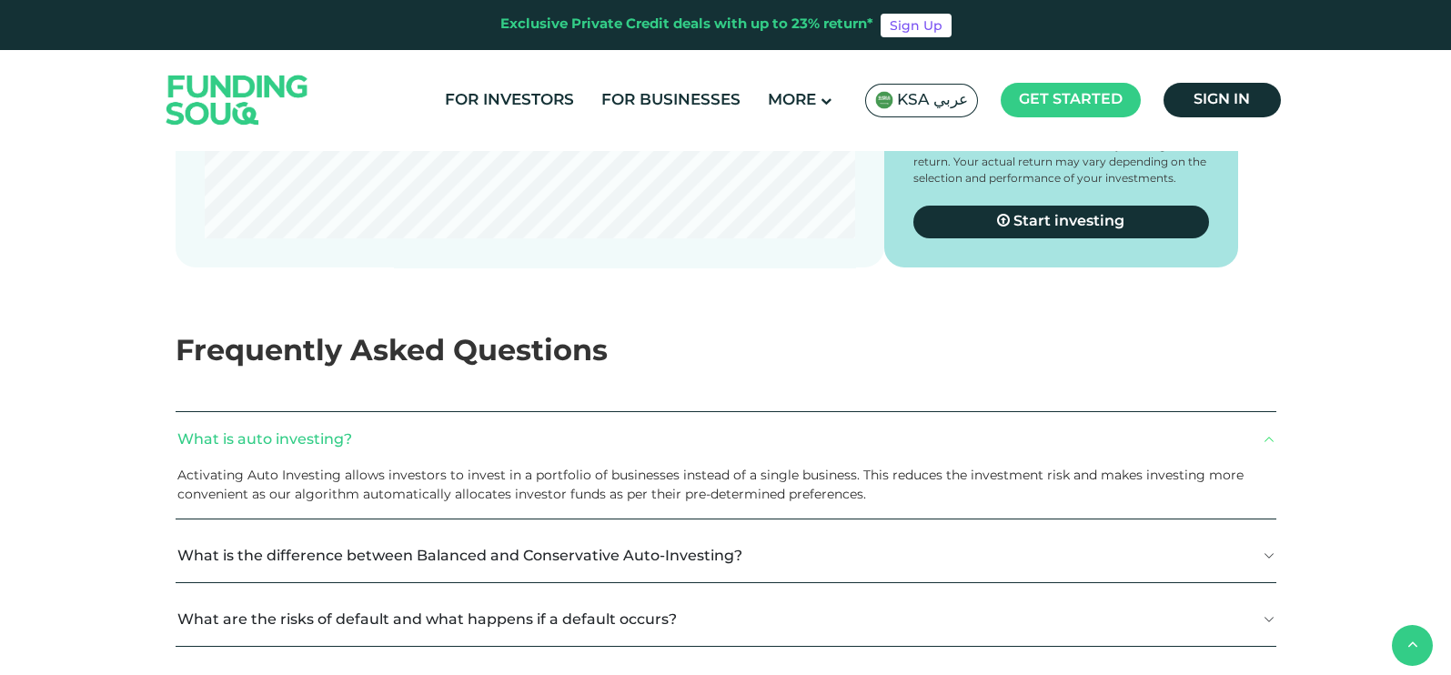
click at [1249, 529] on button "What is the difference between Balanced and Conservative Auto-Investing?" at bounding box center [726, 556] width 1101 height 54
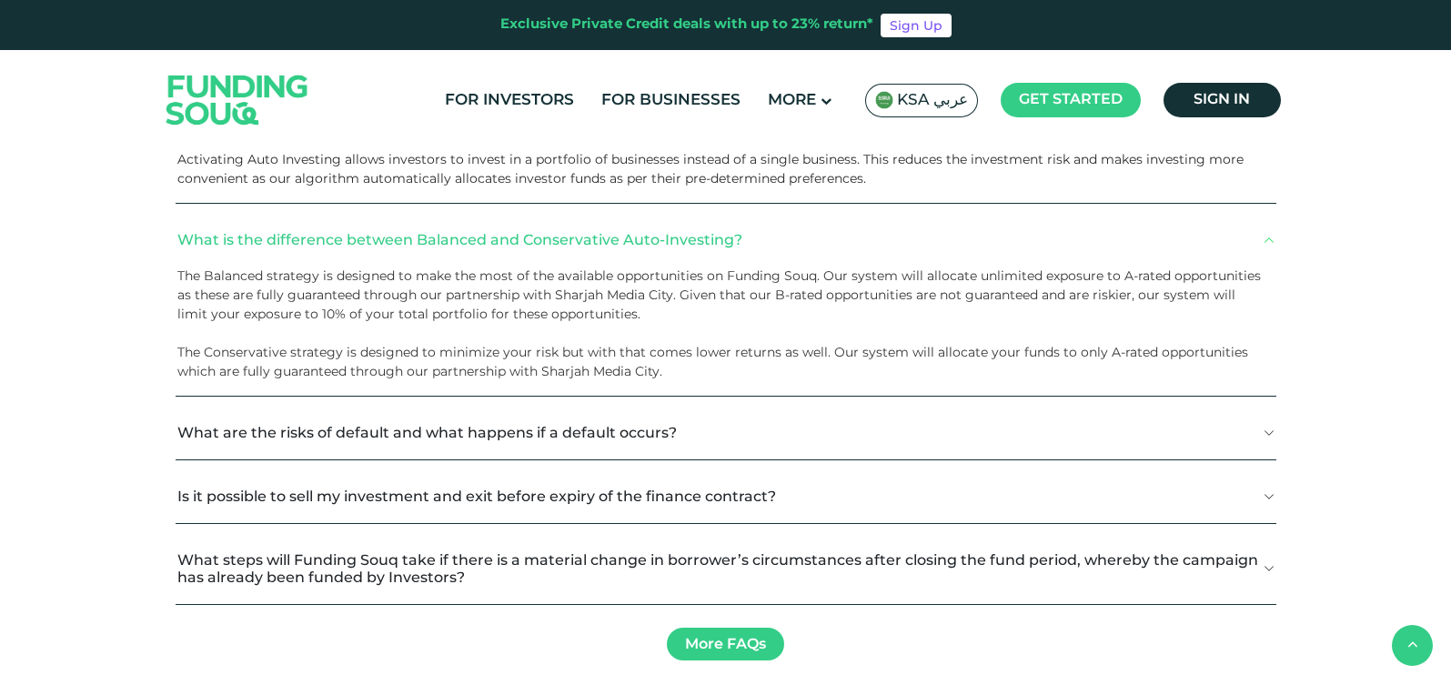
scroll to position [4094, 0]
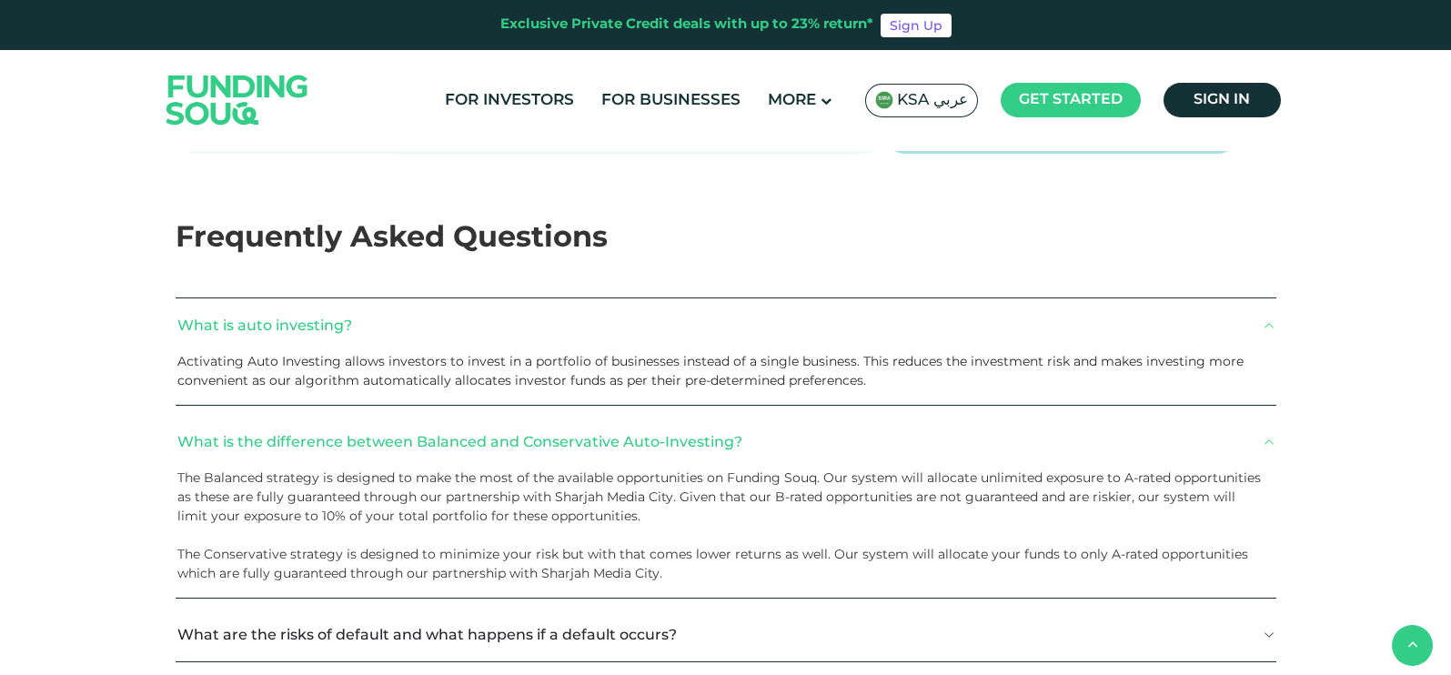
drag, startPoint x: 338, startPoint y: 421, endPoint x: 564, endPoint y: 458, distance: 229.6
click at [564, 458] on div "What is the difference between Balanced and Conservative Auto-Investing? The Ba…" at bounding box center [726, 507] width 1101 height 184
drag, startPoint x: 828, startPoint y: 425, endPoint x: 984, endPoint y: 425, distance: 156.5
click at [973, 425] on div "What is the difference between Balanced and Conservative Auto-Investing? The Ba…" at bounding box center [726, 507] width 1101 height 184
drag, startPoint x: 991, startPoint y: 425, endPoint x: 1053, endPoint y: 434, distance: 62.5
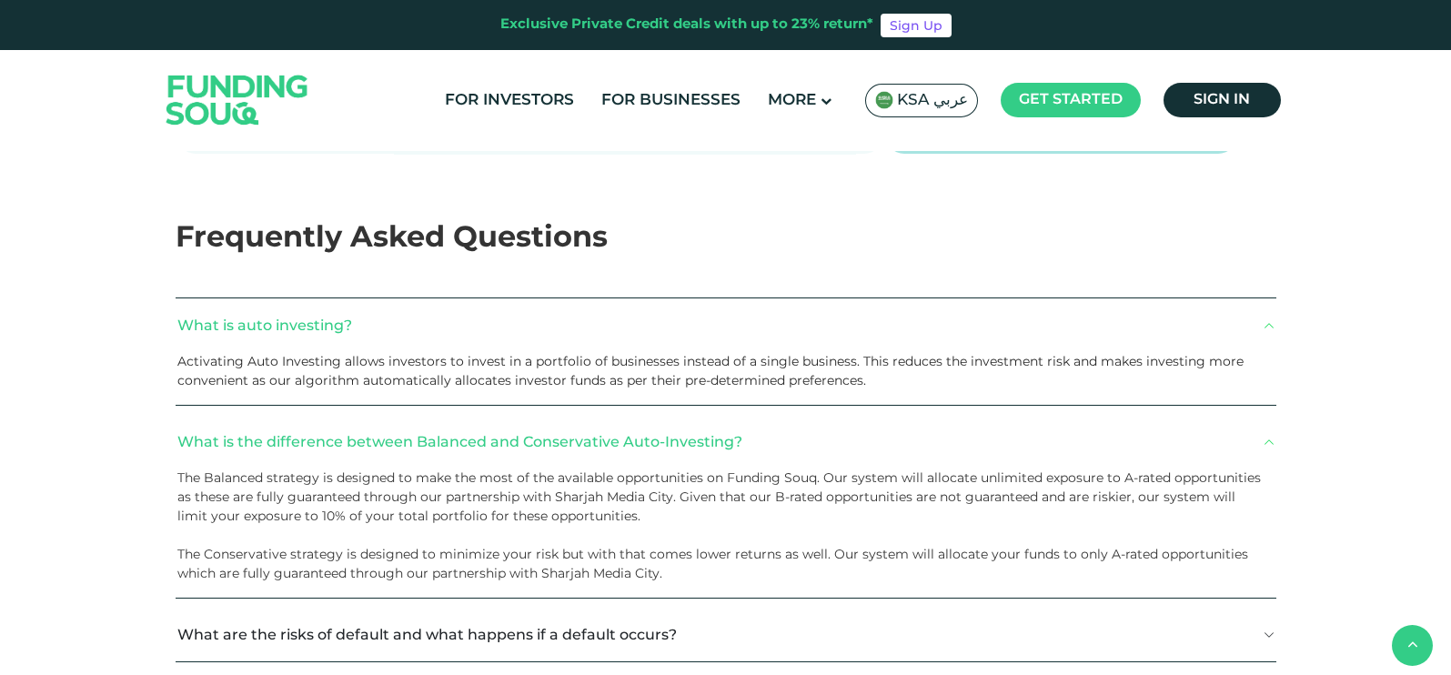
click at [1048, 434] on div "What is the difference between Balanced and Conservative Auto-Investing? The Ba…" at bounding box center [726, 507] width 1101 height 184
drag, startPoint x: 1126, startPoint y: 428, endPoint x: 1257, endPoint y: 442, distance: 131.8
click at [1257, 469] on p "The Balanced strategy is designed to make the most of the available opportuniti…" at bounding box center [719, 497] width 1084 height 57
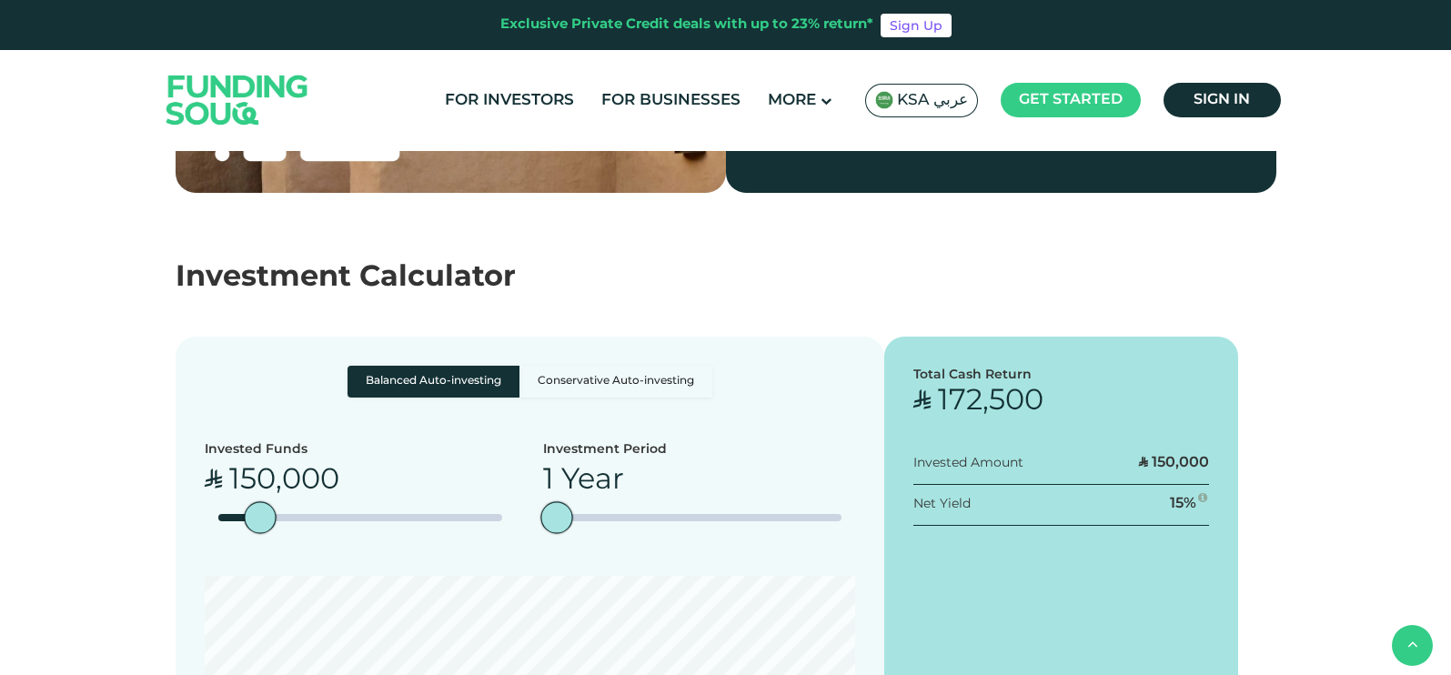
scroll to position [3411, 0]
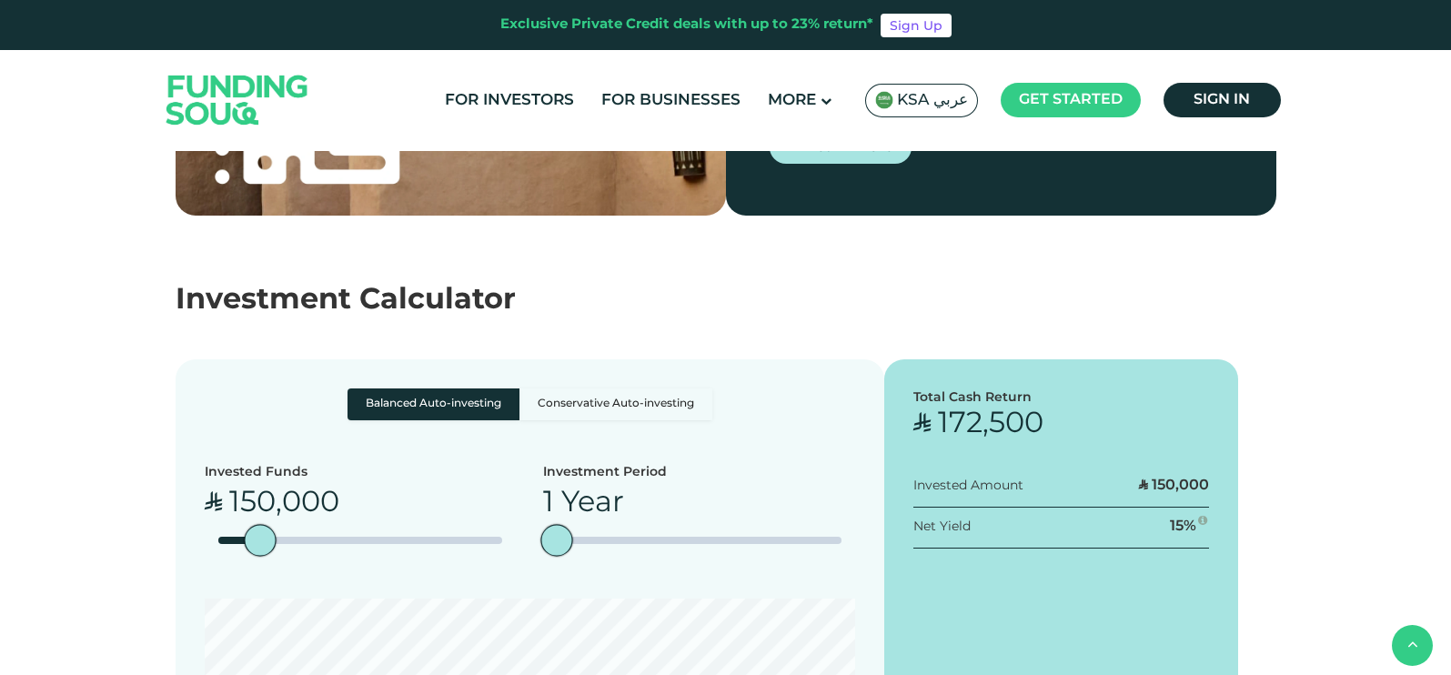
click at [610, 359] on div "Balanced Auto-investing Conservative Auto-investing Invested Funds ʢ 150,000 1 …" at bounding box center [530, 598] width 709 height 478
click at [608, 388] on label "Conservative Auto-investing" at bounding box center [615, 404] width 193 height 32
click at [359, 388] on input "Conservative Auto-investing" at bounding box center [354, 394] width 12 height 12
radio input "true"
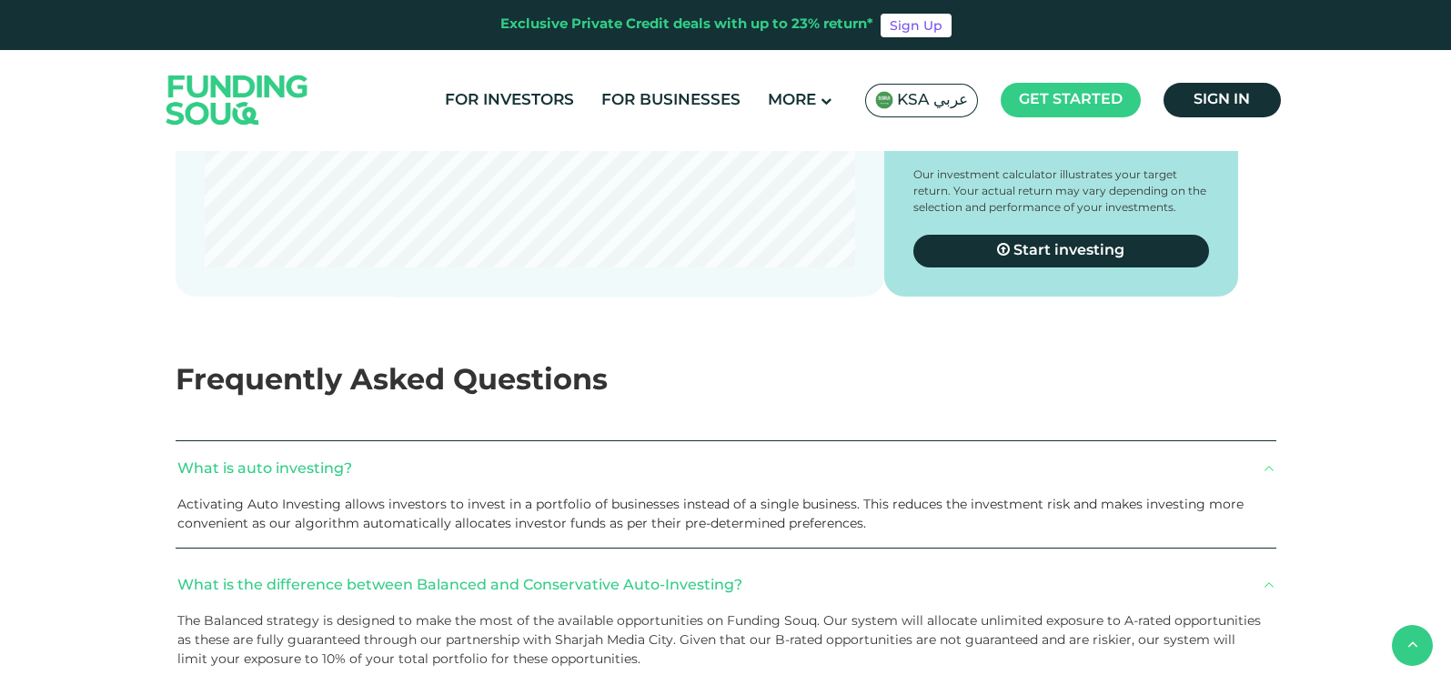
scroll to position [3980, 0]
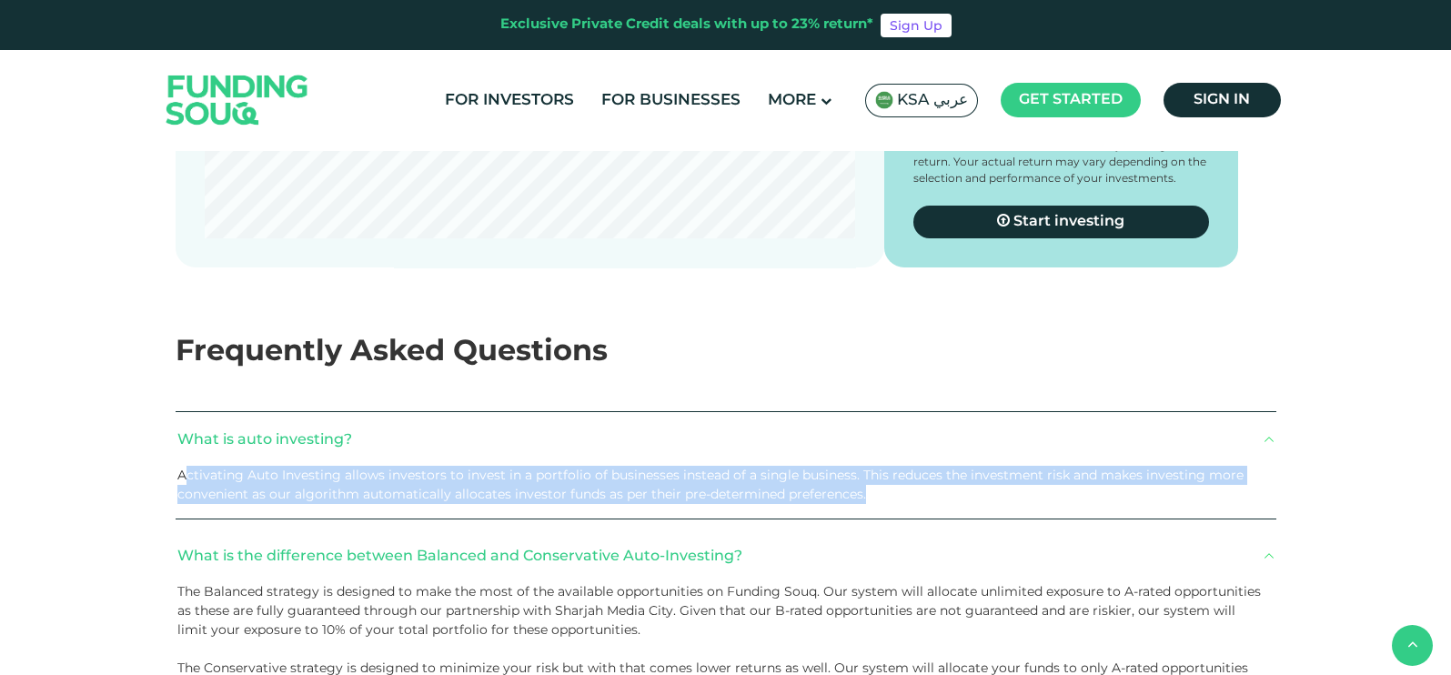
drag, startPoint x: 185, startPoint y: 436, endPoint x: 741, endPoint y: 479, distance: 557.5
click at [893, 466] on div "Activating Auto Investing allows investors to invest in a portfolio of business…" at bounding box center [726, 492] width 1101 height 53
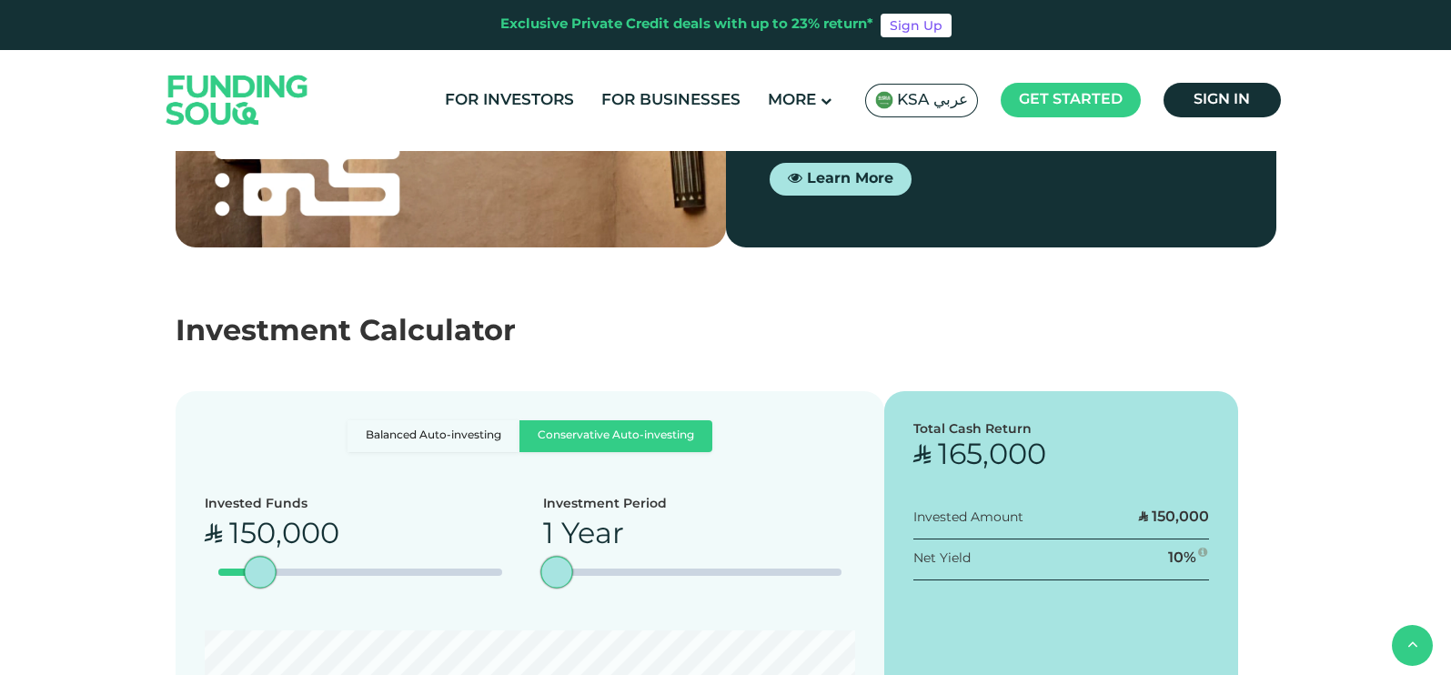
scroll to position [3411, 0]
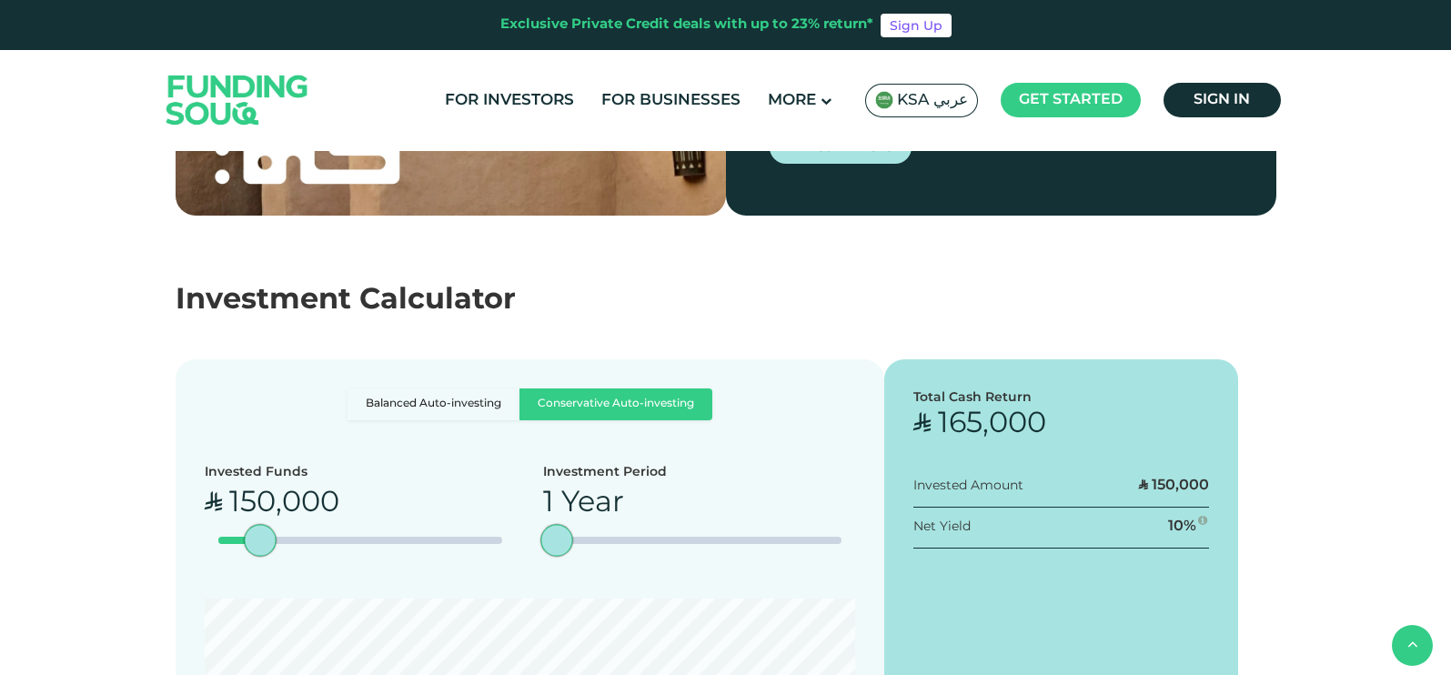
click at [434, 388] on label "Balanced Auto-investing" at bounding box center [434, 404] width 172 height 32
click at [359, 388] on input "Balanced Auto-investing" at bounding box center [354, 394] width 12 height 12
radio input "true"
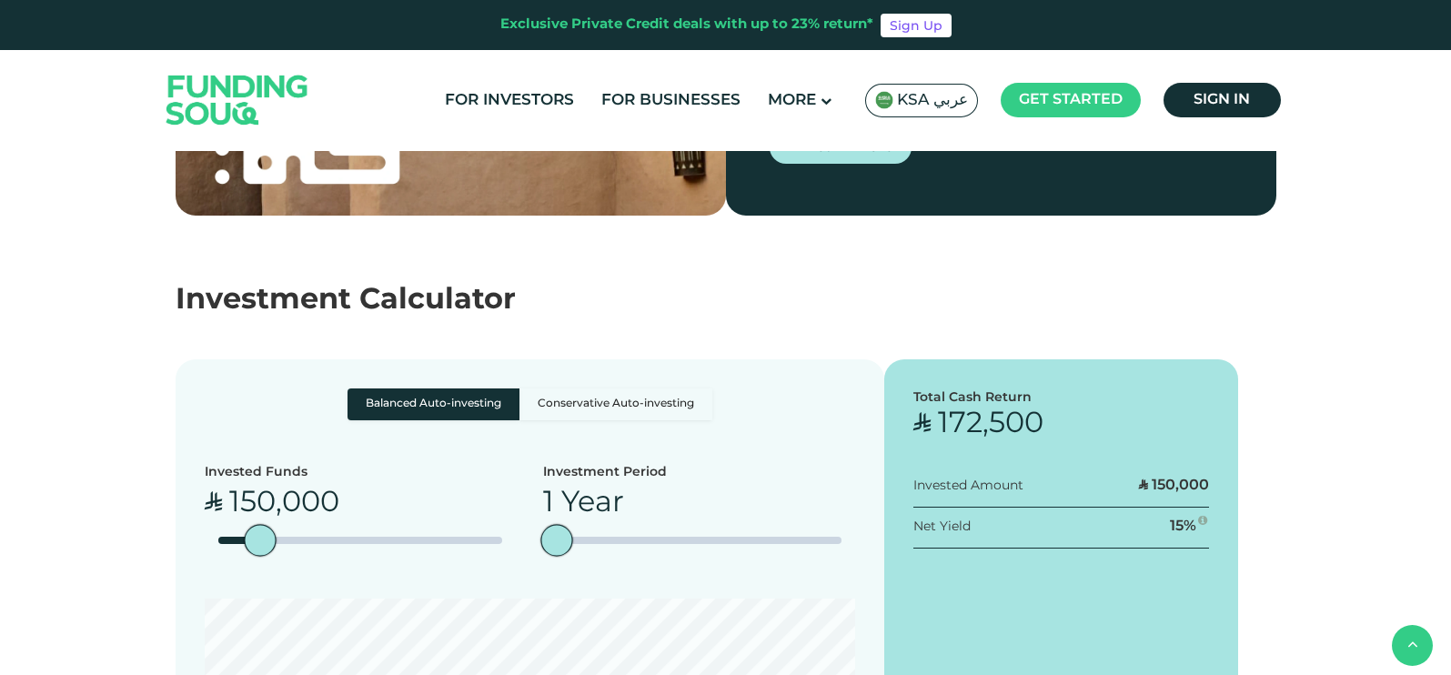
click at [702, 388] on label "Conservative Auto-investing" at bounding box center [615, 404] width 193 height 32
click at [359, 388] on input "Conservative Auto-investing" at bounding box center [354, 394] width 12 height 12
radio input "true"
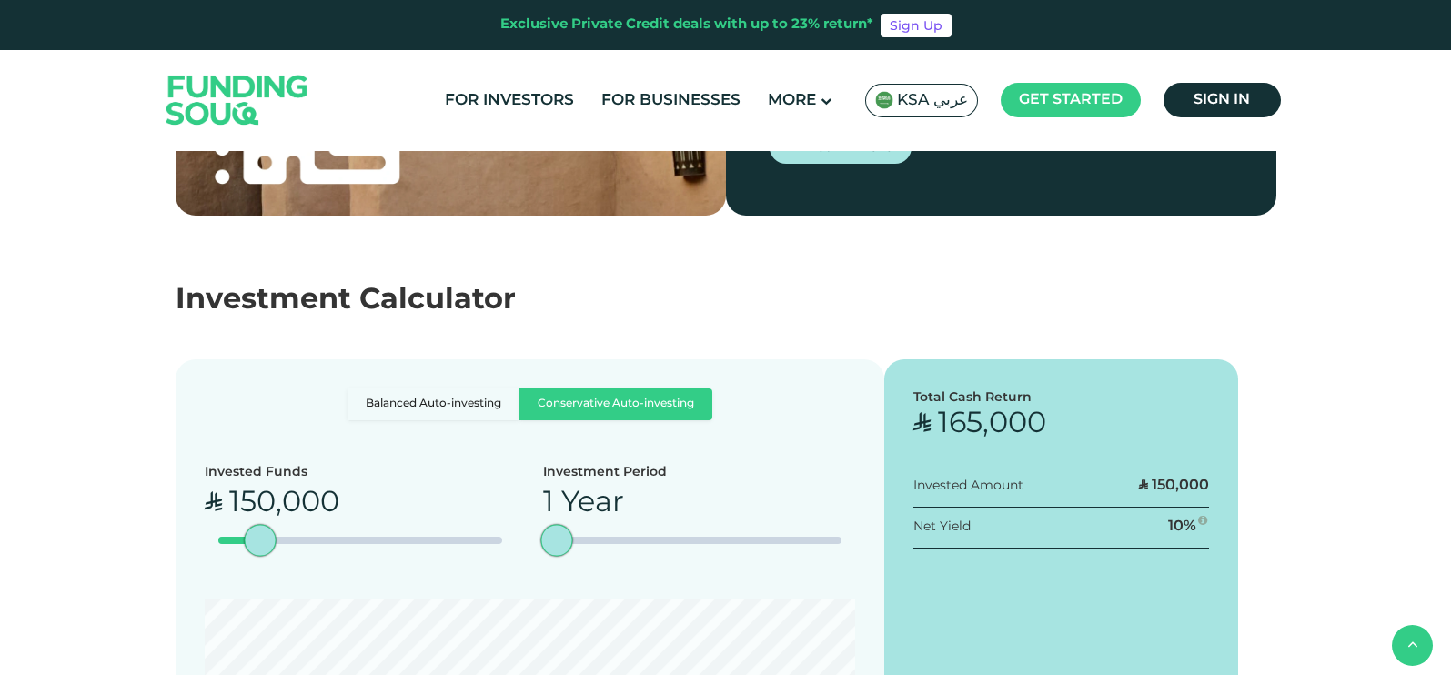
click at [449, 388] on label "Balanced Auto-investing" at bounding box center [434, 404] width 172 height 32
click at [359, 388] on input "Balanced Auto-investing" at bounding box center [354, 394] width 12 height 12
radio input "true"
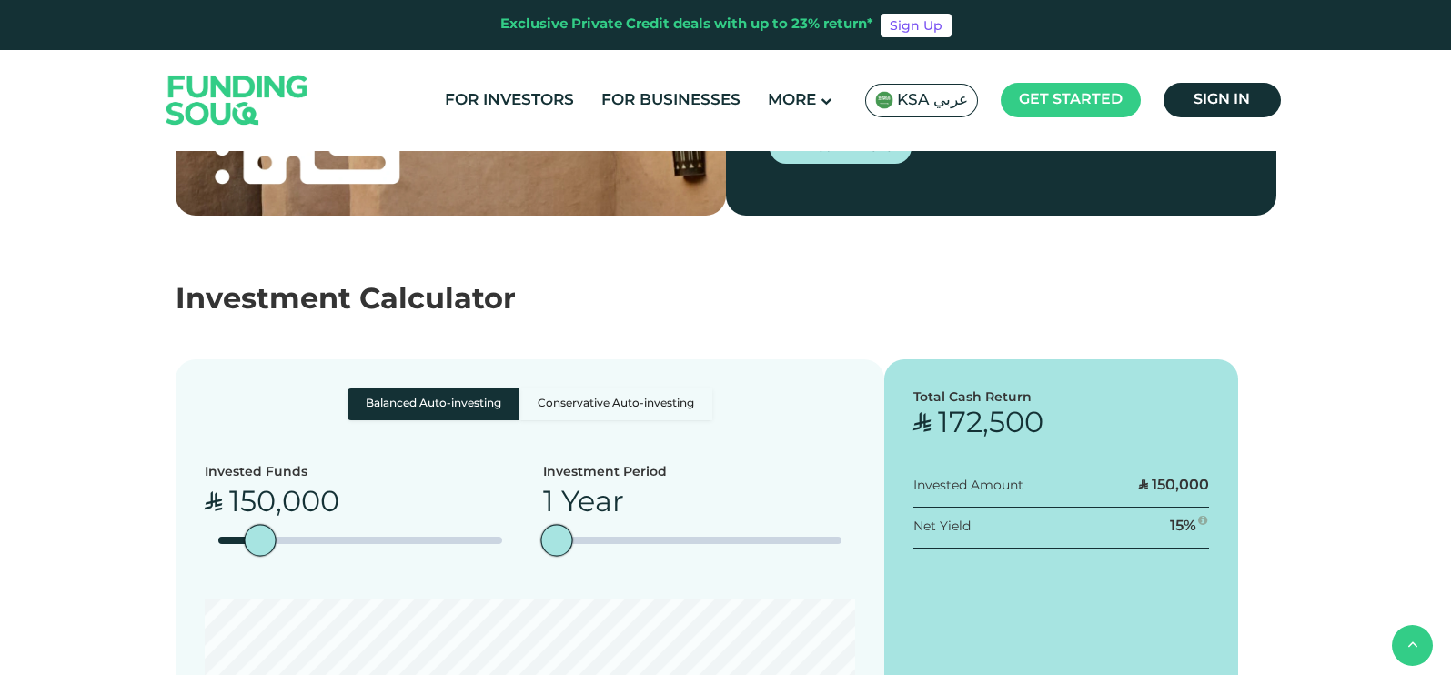
click at [620, 388] on label "Conservative Auto-investing" at bounding box center [615, 404] width 193 height 32
click at [359, 388] on input "Conservative Auto-investing" at bounding box center [354, 394] width 12 height 12
radio input "true"
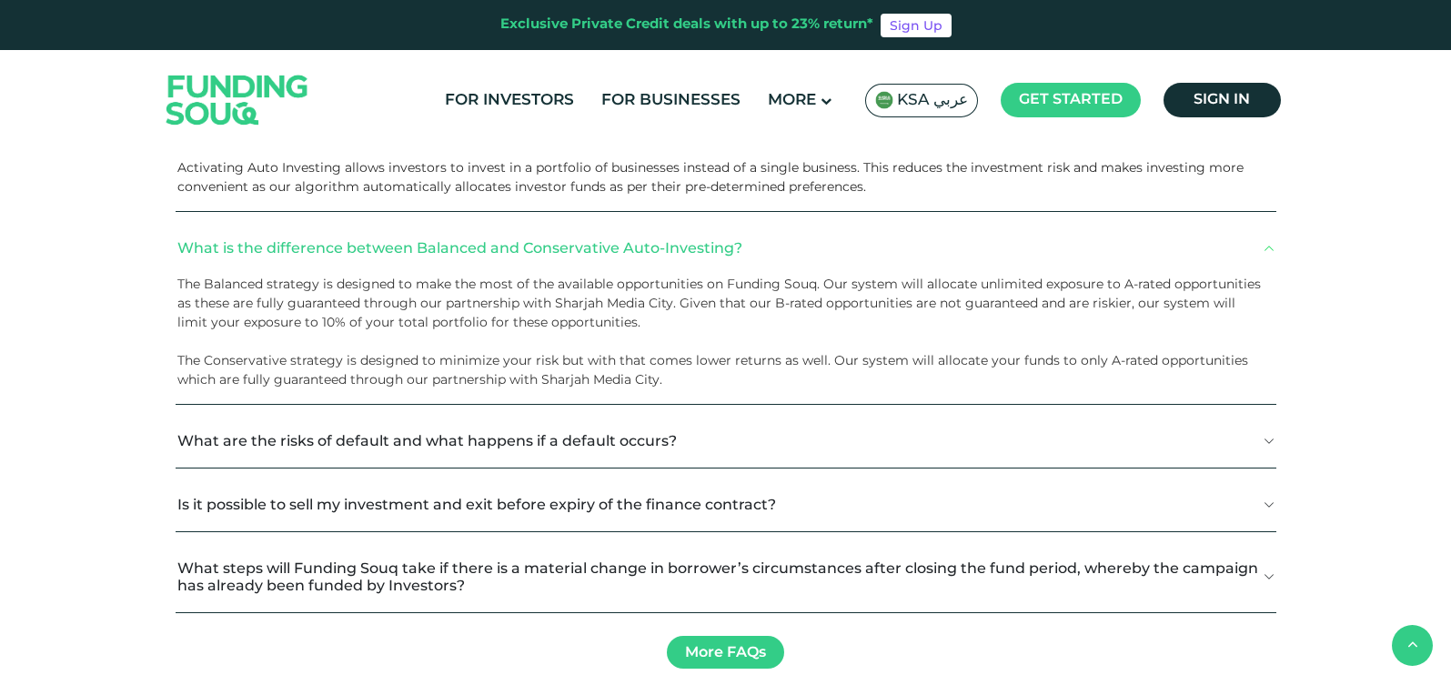
scroll to position [4321, 0]
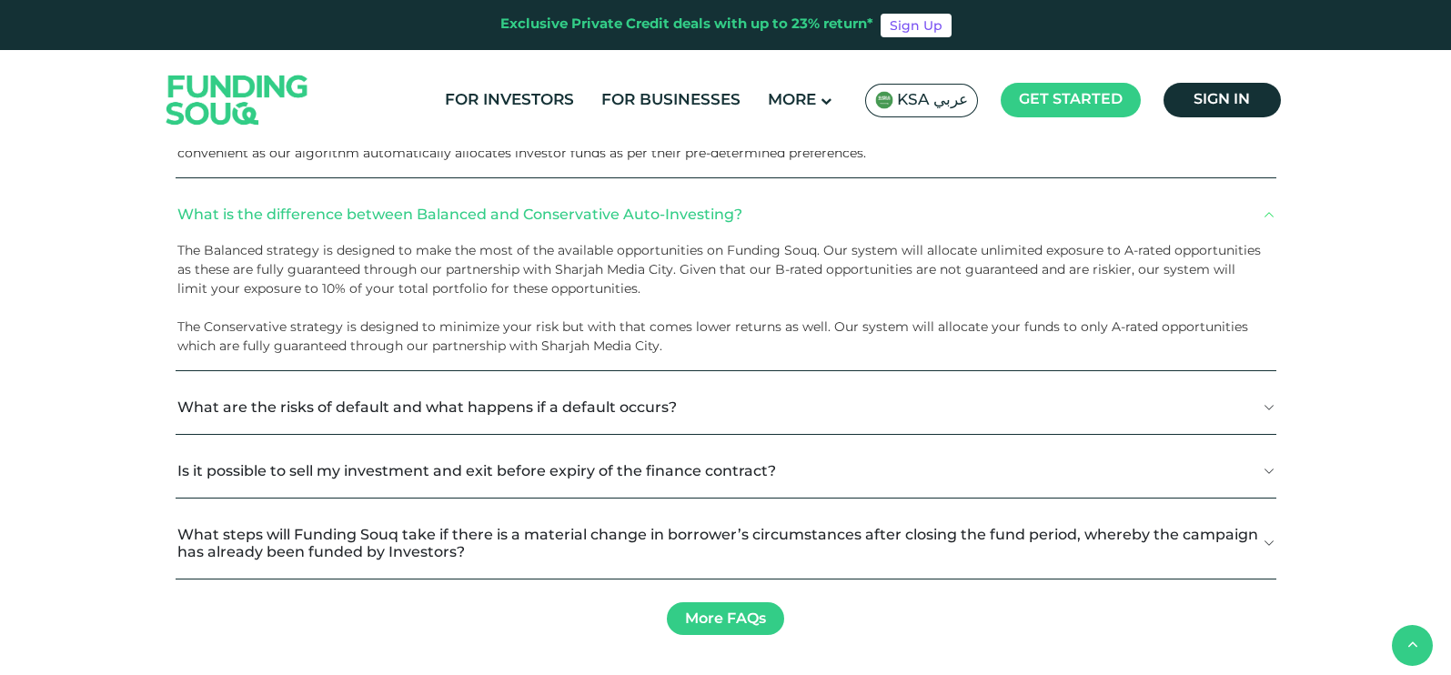
click at [1273, 380] on button "What are the risks of default and what happens if a default occurs?" at bounding box center [726, 407] width 1101 height 54
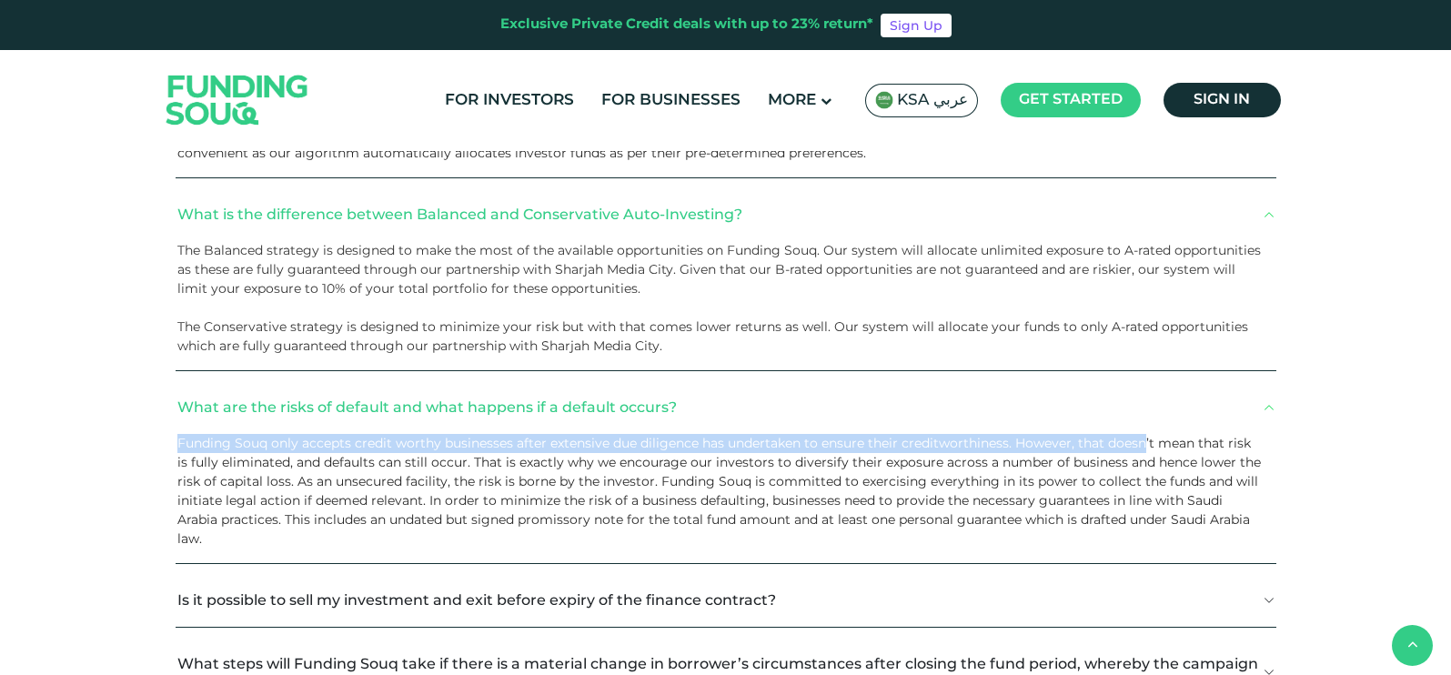
drag, startPoint x: 180, startPoint y: 400, endPoint x: 1143, endPoint y: 395, distance: 962.5
click at [1143, 435] on span "Funding Souq only accepts credit worthy businesses after extensive due diligenc…" at bounding box center [718, 491] width 1083 height 112
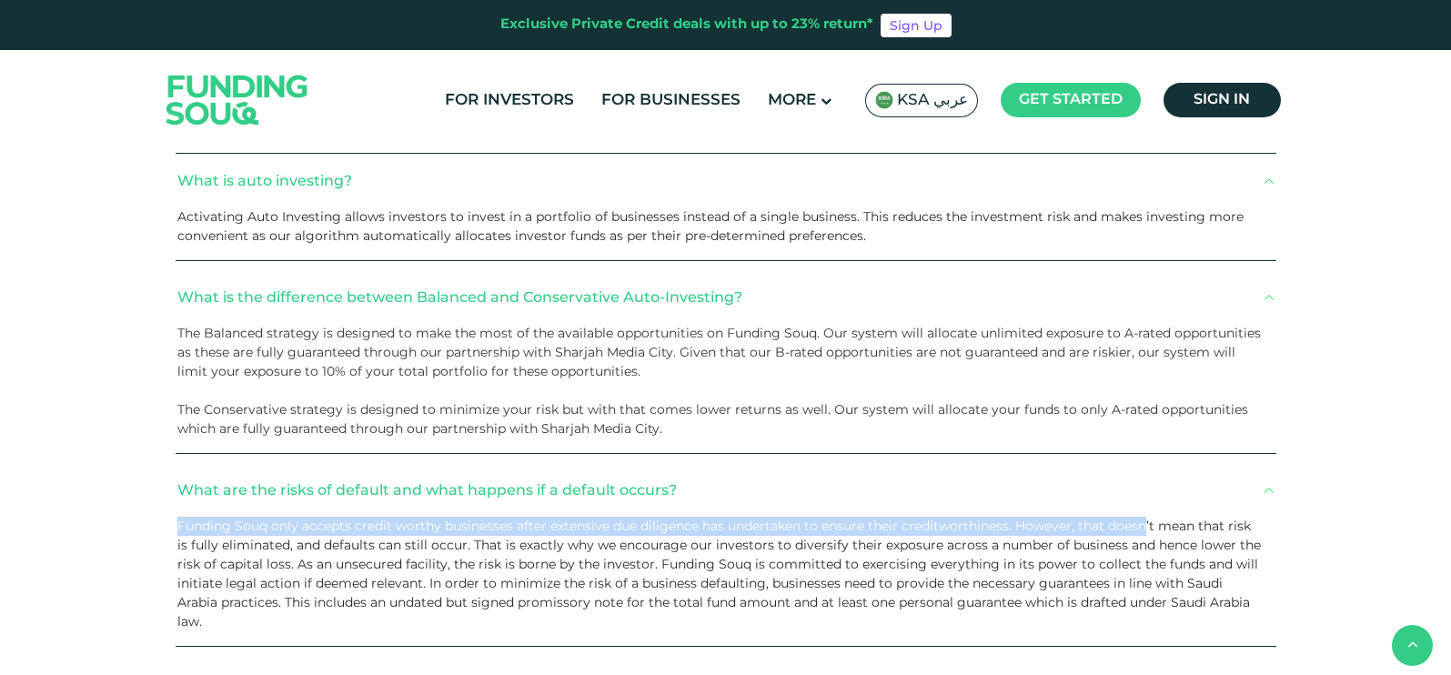
scroll to position [4207, 0]
